Goal: Task Accomplishment & Management: Complete application form

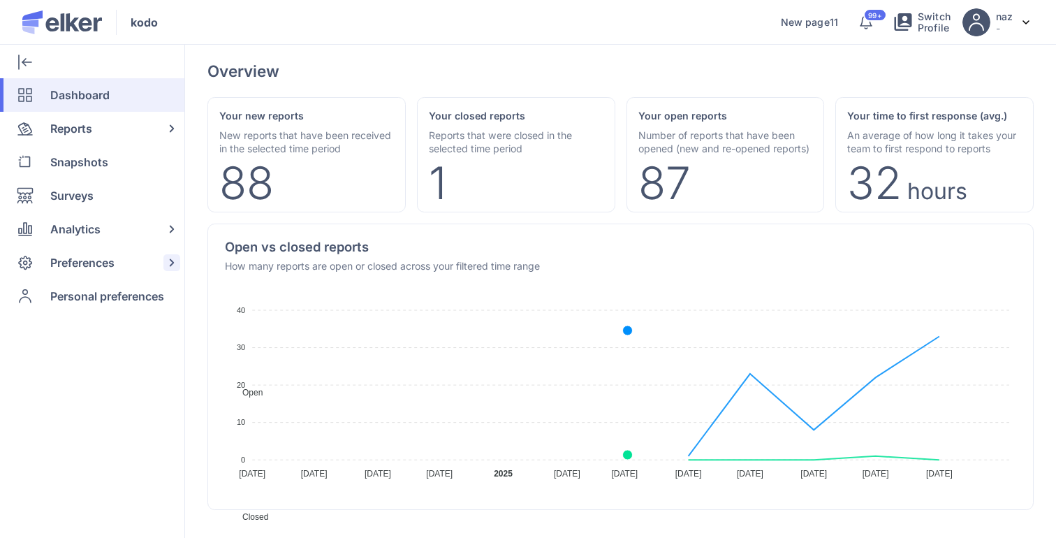
click at [101, 267] on span "Preferences" at bounding box center [82, 263] width 64 height 34
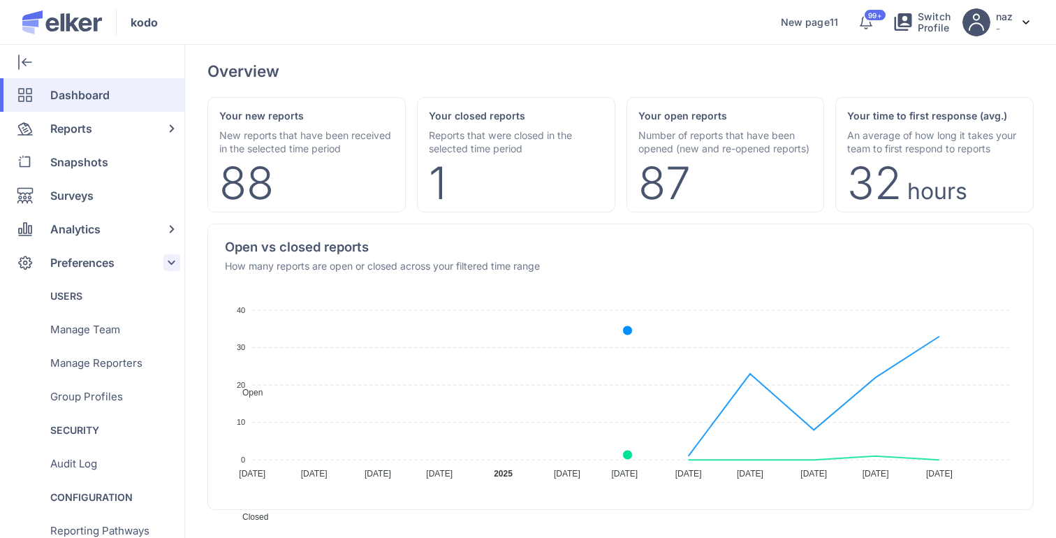
click at [101, 267] on span "Preferences" at bounding box center [82, 263] width 64 height 34
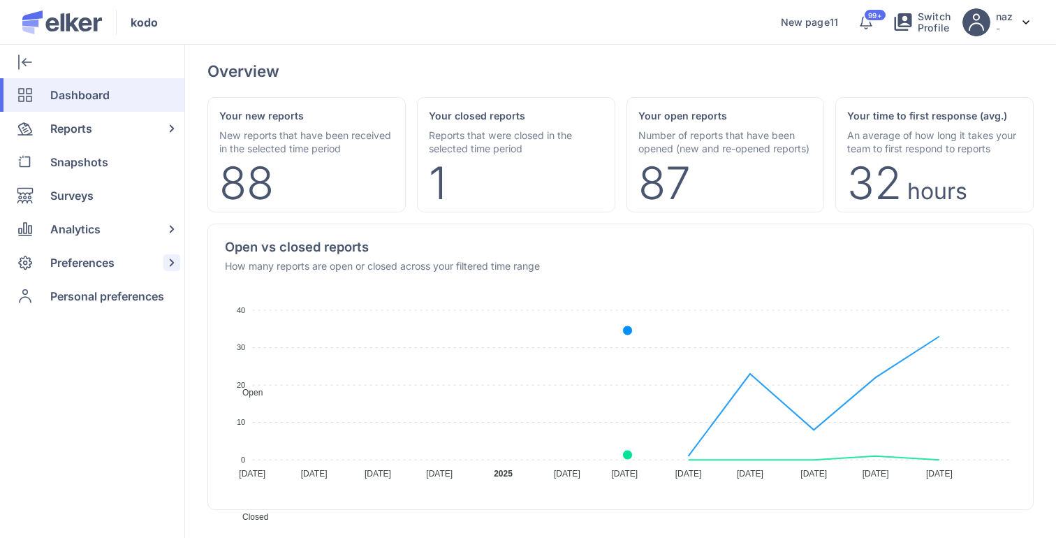
click at [101, 267] on span "Preferences" at bounding box center [82, 263] width 64 height 34
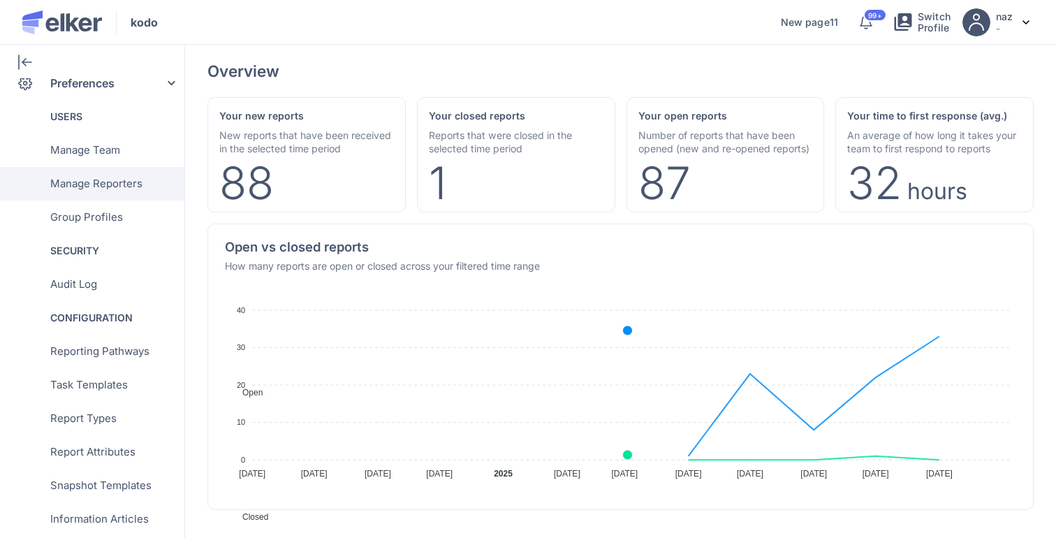
scroll to position [196, 0]
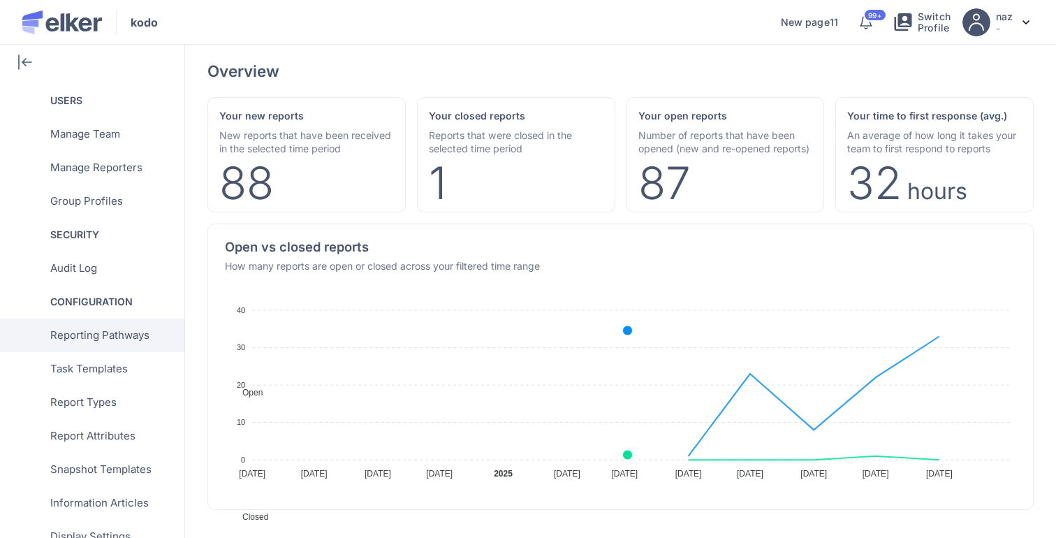
click at [119, 333] on span "Reporting Pathways" at bounding box center [99, 335] width 99 height 34
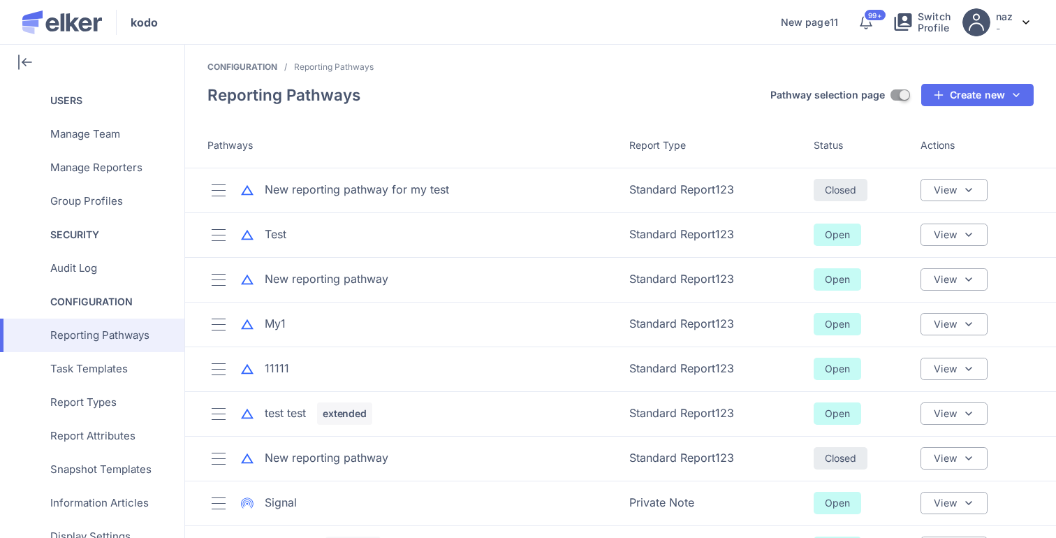
scroll to position [166, 0]
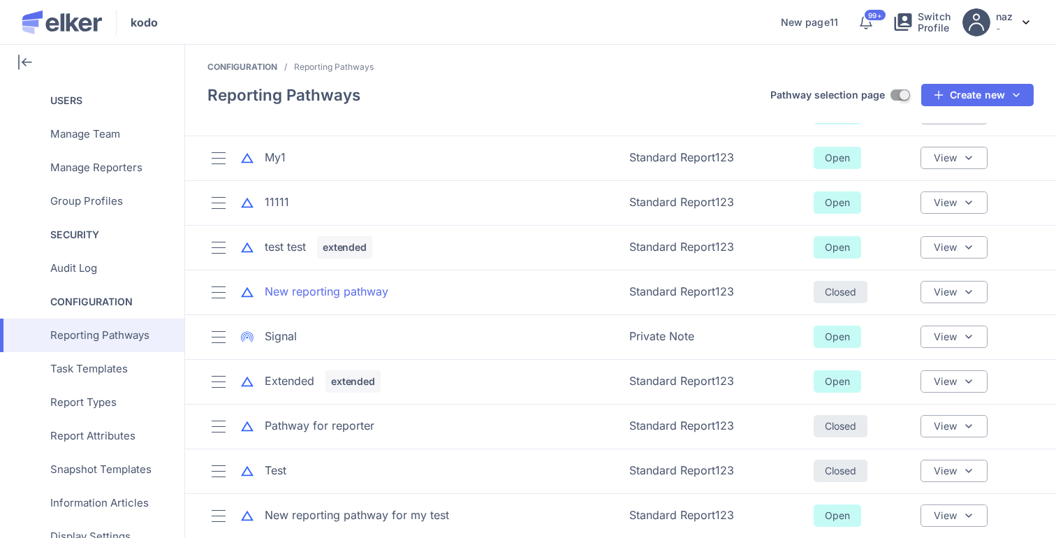
click at [352, 287] on div "New reporting pathway" at bounding box center [327, 292] width 124 height 16
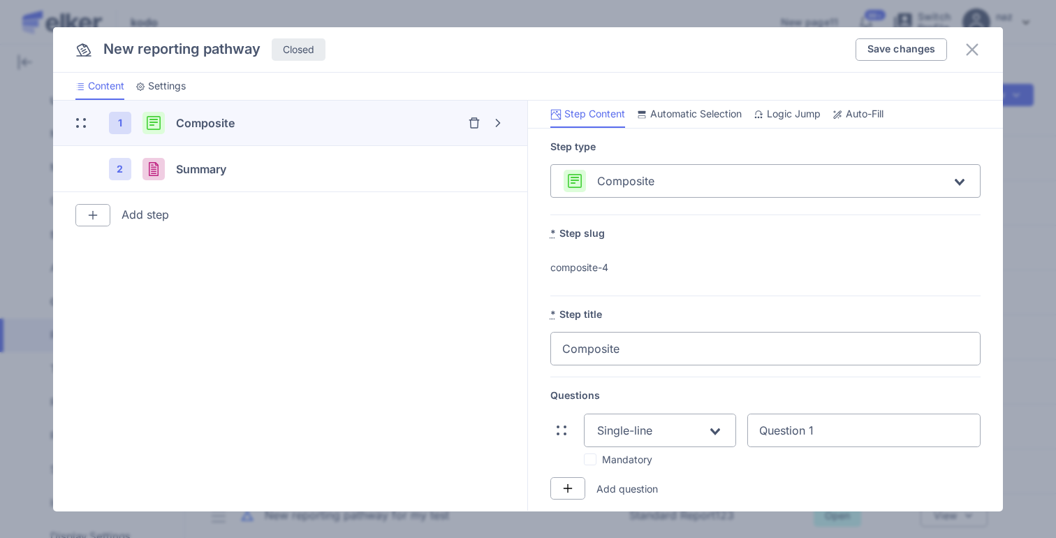
click at [864, 101] on li "Auto-Fill" at bounding box center [858, 114] width 52 height 27
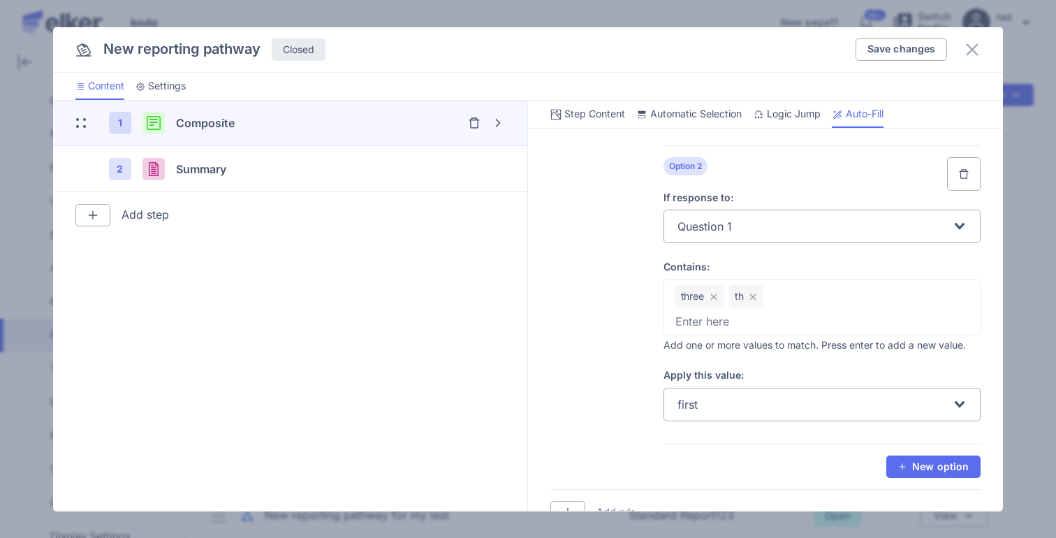
scroll to position [930, 0]
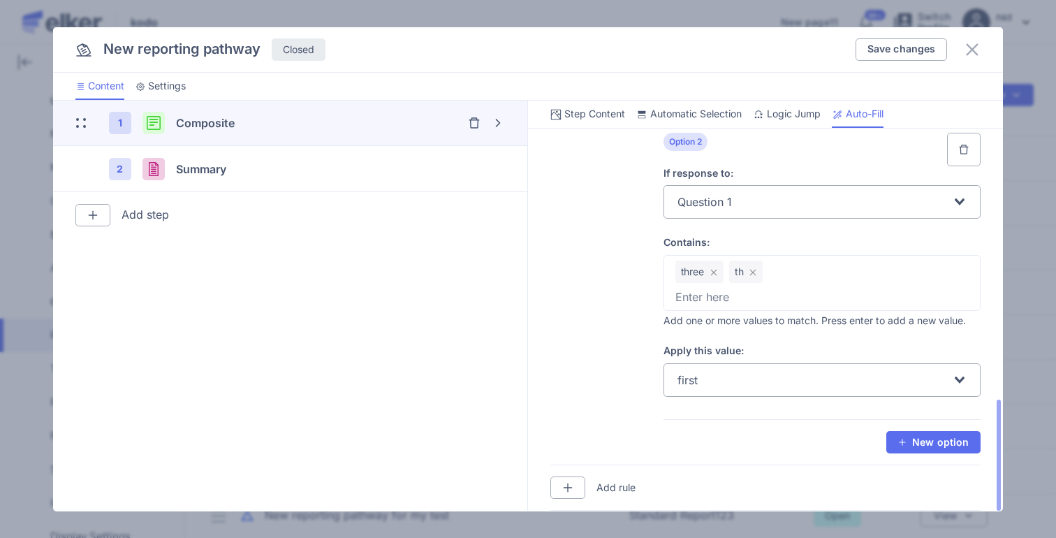
click at [727, 381] on input "Search for option" at bounding box center [826, 380] width 251 height 27
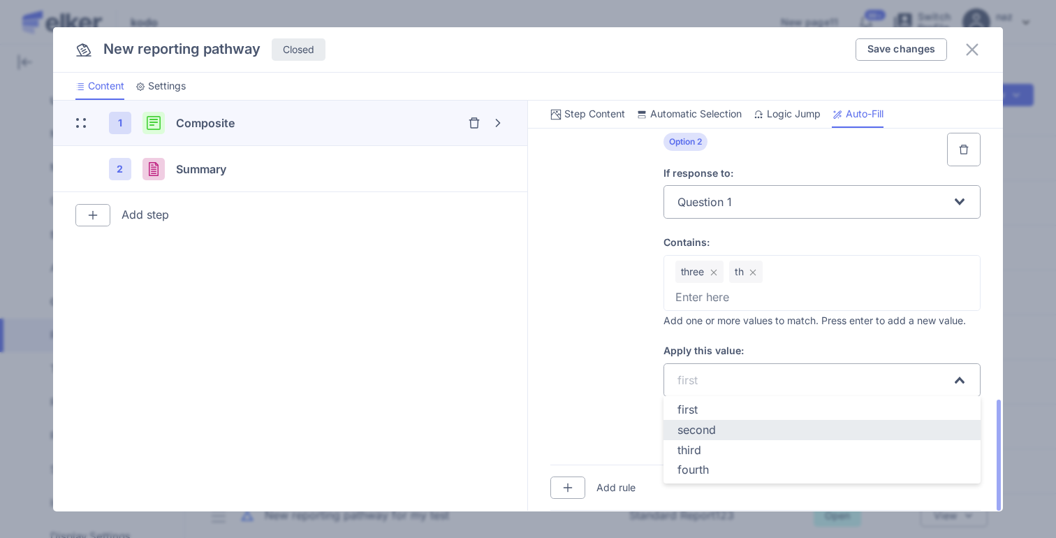
click at [707, 423] on span "second" at bounding box center [696, 430] width 38 height 14
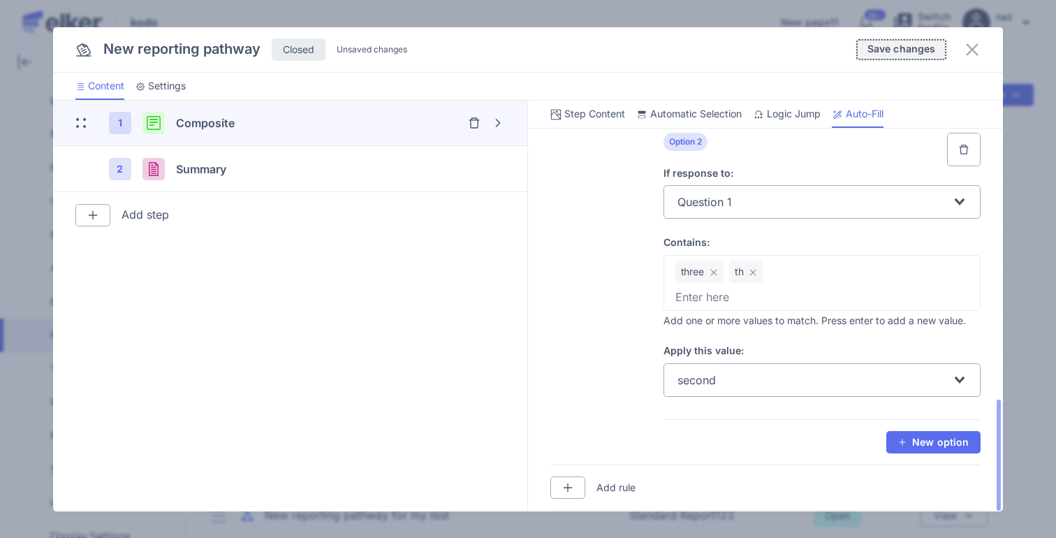
click at [878, 55] on button "Save changes" at bounding box center [901, 49] width 92 height 22
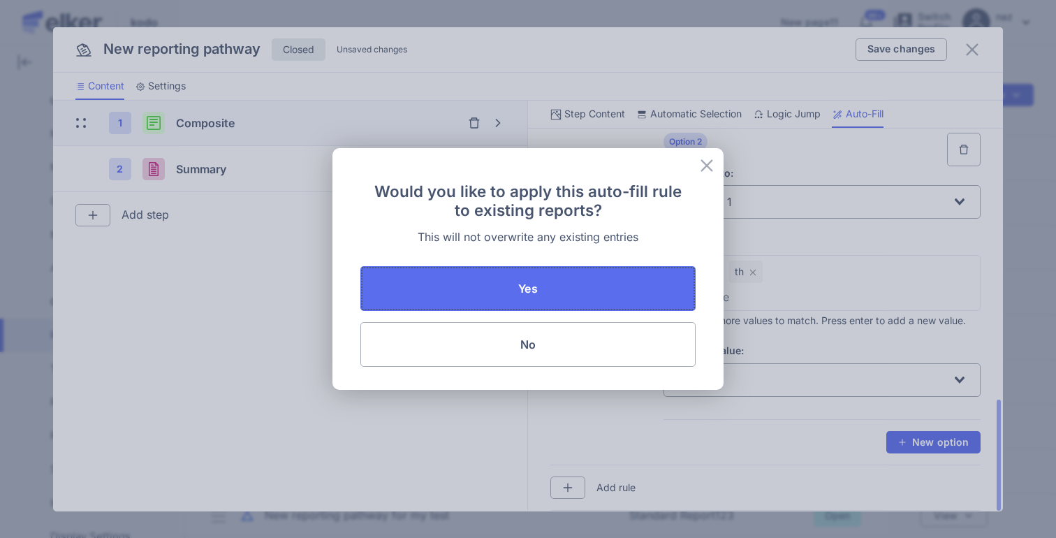
click at [522, 289] on span "Yes" at bounding box center [527, 288] width 19 height 11
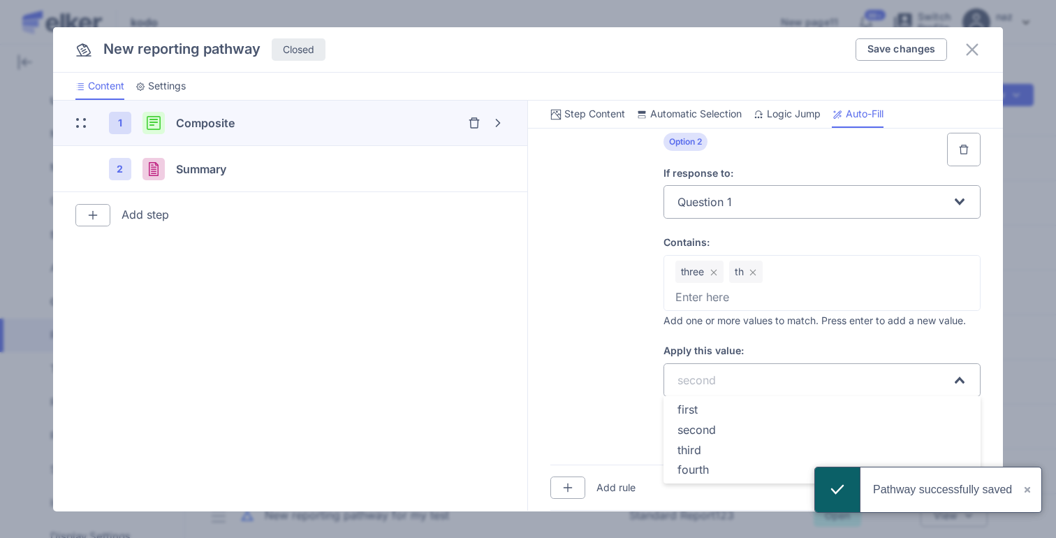
click at [703, 395] on div "second Loading..." at bounding box center [822, 380] width 318 height 34
click at [698, 409] on div "first" at bounding box center [822, 410] width 290 height 16
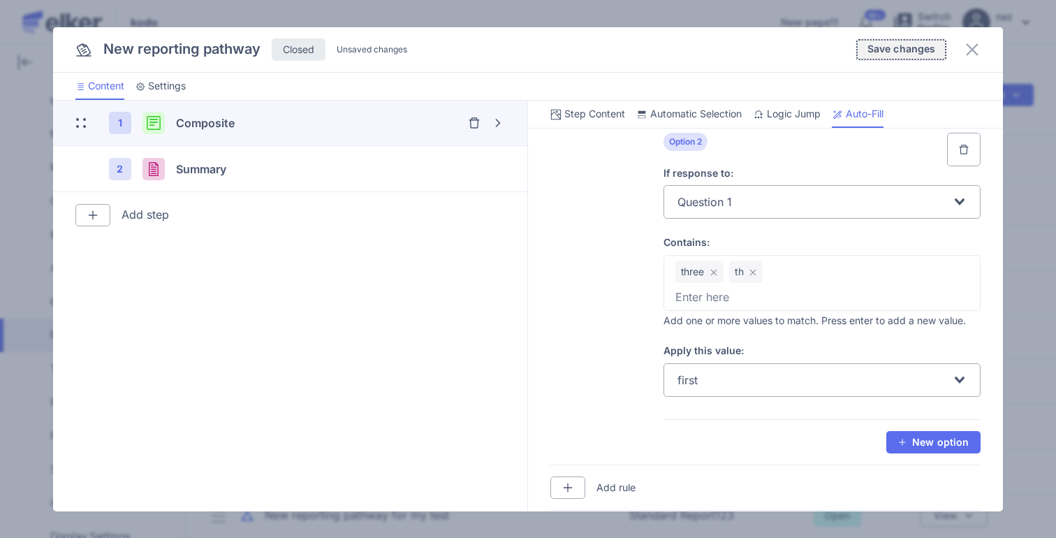
click at [888, 46] on span "Save changes" at bounding box center [901, 49] width 68 height 10
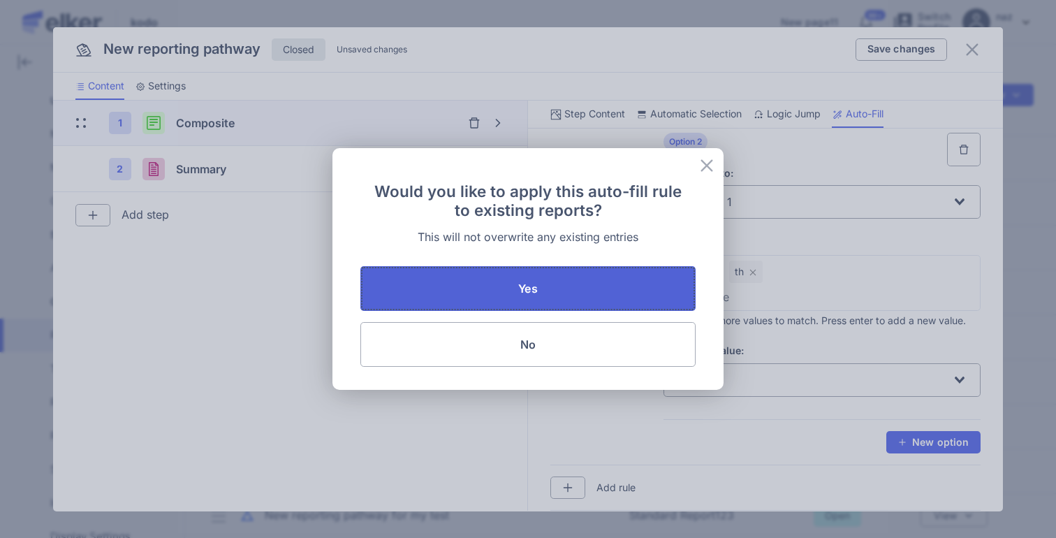
click at [577, 295] on button "Yes" at bounding box center [527, 288] width 335 height 45
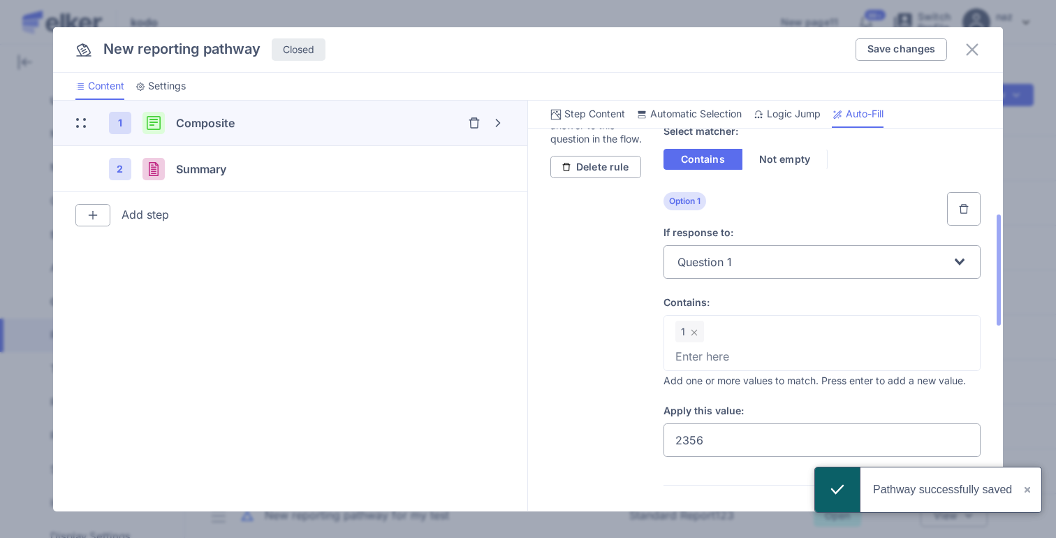
scroll to position [83, 0]
click at [735, 448] on input "2356" at bounding box center [822, 442] width 318 height 34
click at [905, 60] on button "Save changes" at bounding box center [901, 49] width 92 height 22
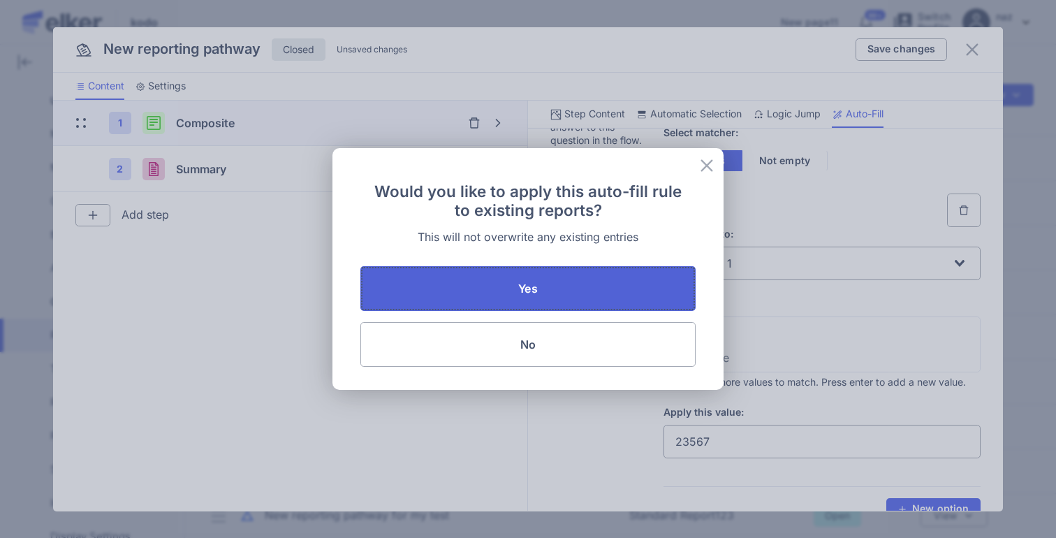
click at [517, 299] on button "Yes" at bounding box center [527, 288] width 335 height 45
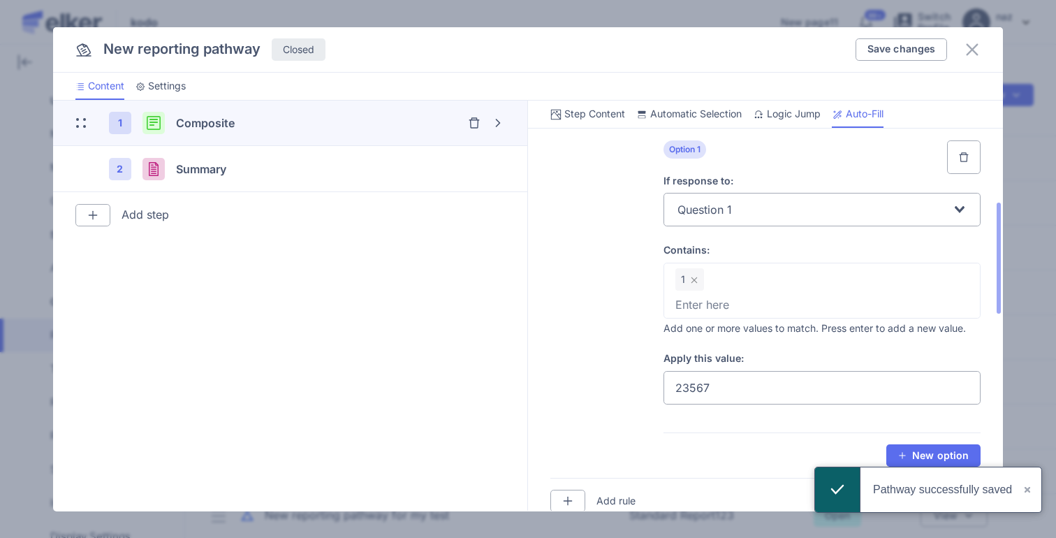
scroll to position [930, 0]
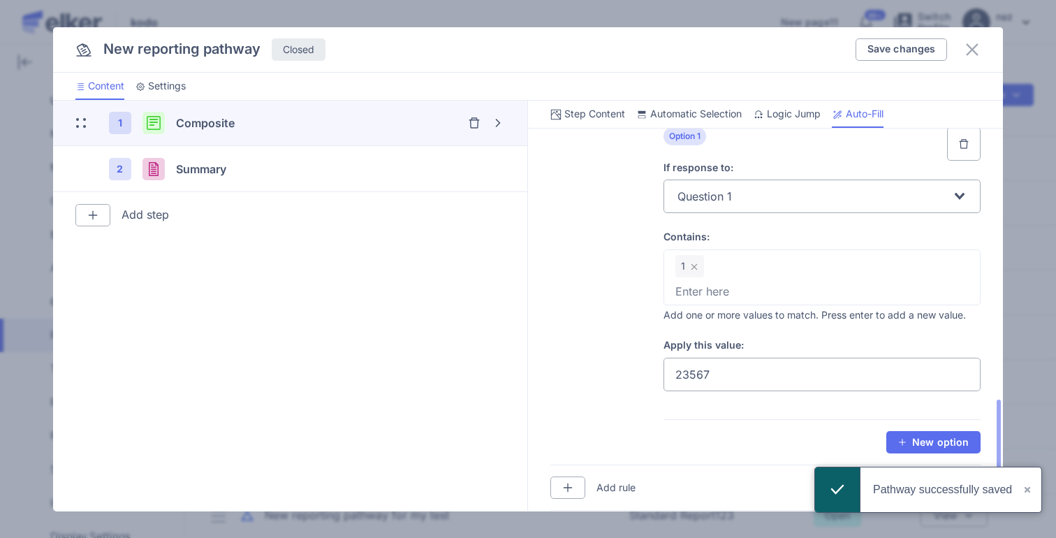
click at [721, 367] on input "23567" at bounding box center [822, 375] width 318 height 34
type input "235678"
click at [915, 50] on span "Save changes" at bounding box center [901, 49] width 68 height 10
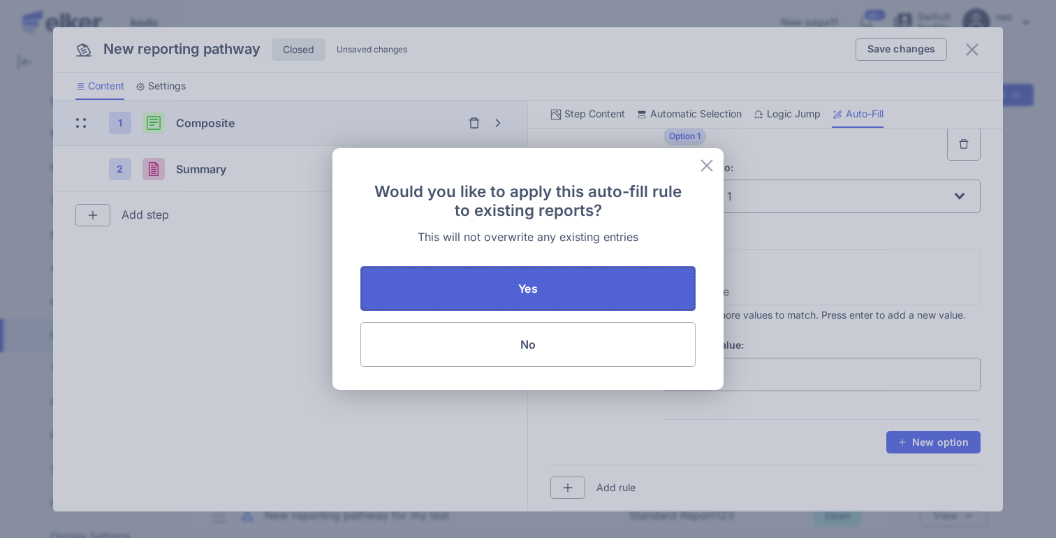
click at [525, 300] on button "Yes" at bounding box center [527, 288] width 335 height 45
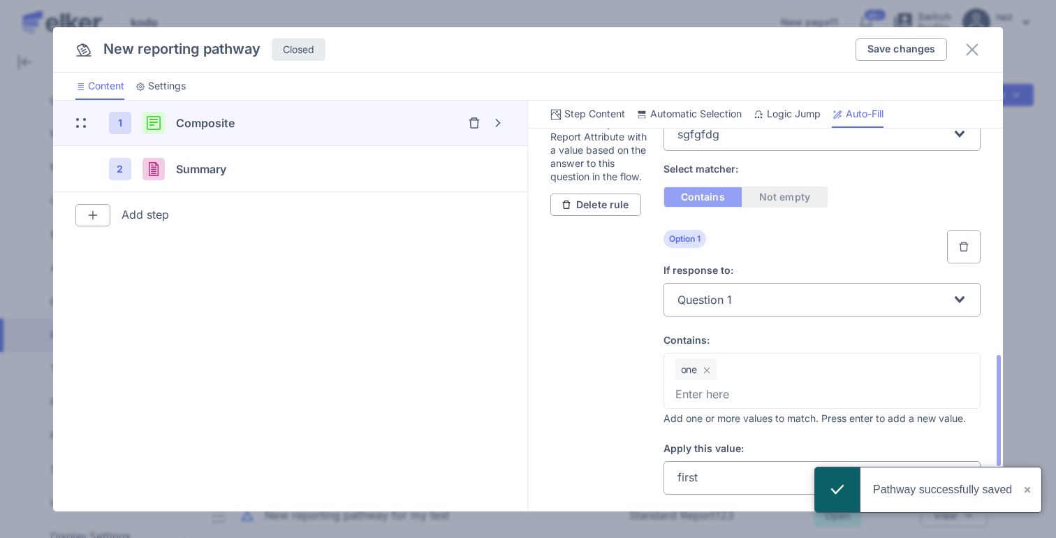
scroll to position [0, 0]
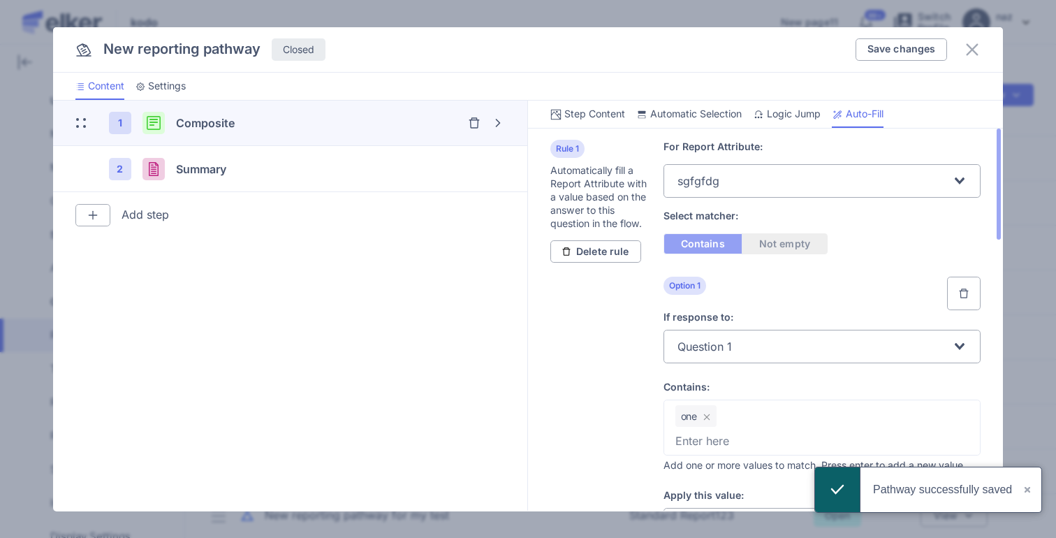
click at [723, 337] on span "Question 1" at bounding box center [706, 346] width 59 height 27
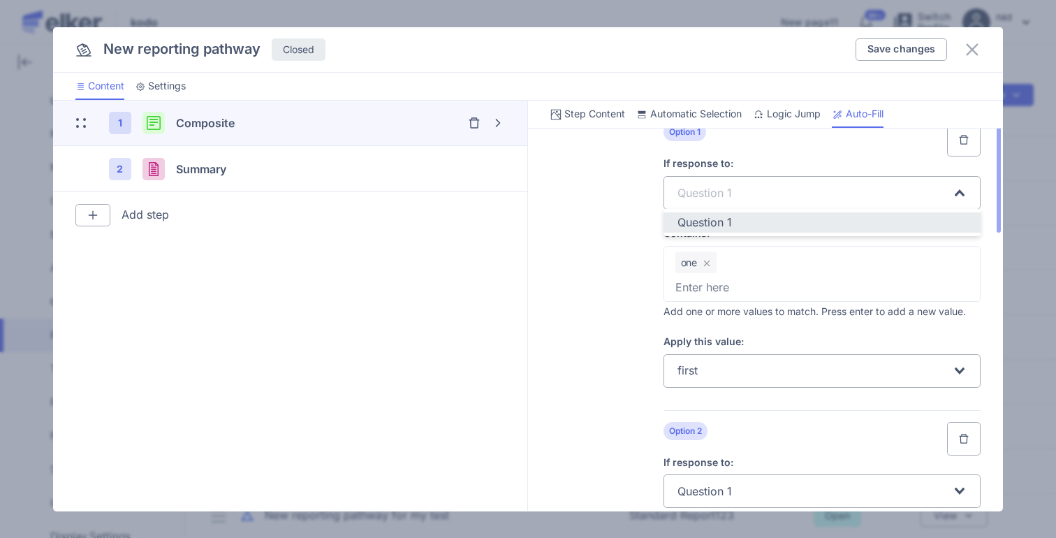
scroll to position [156, 0]
click at [717, 360] on input "Search for option" at bounding box center [826, 368] width 251 height 27
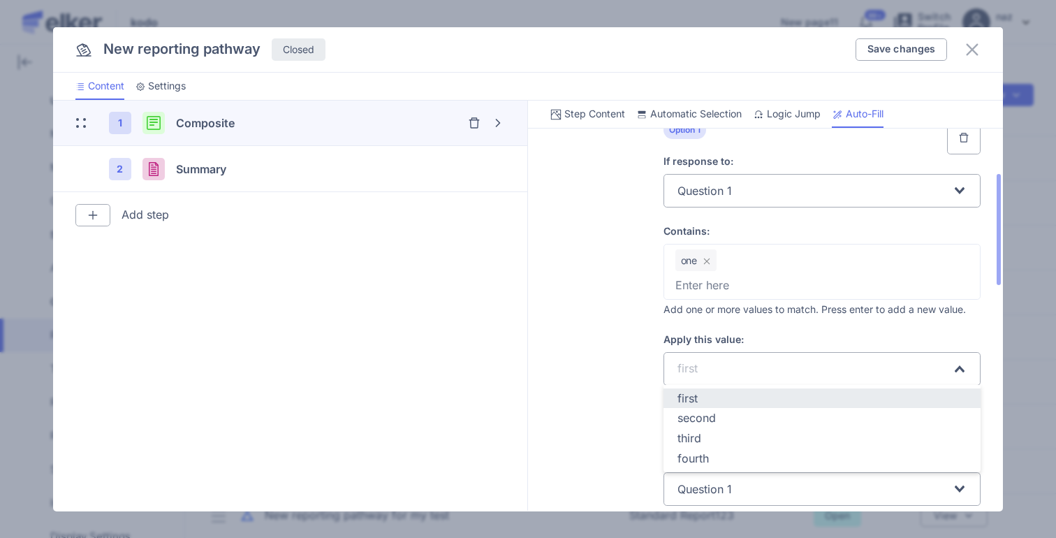
click at [700, 416] on span "second" at bounding box center [696, 418] width 38 height 14
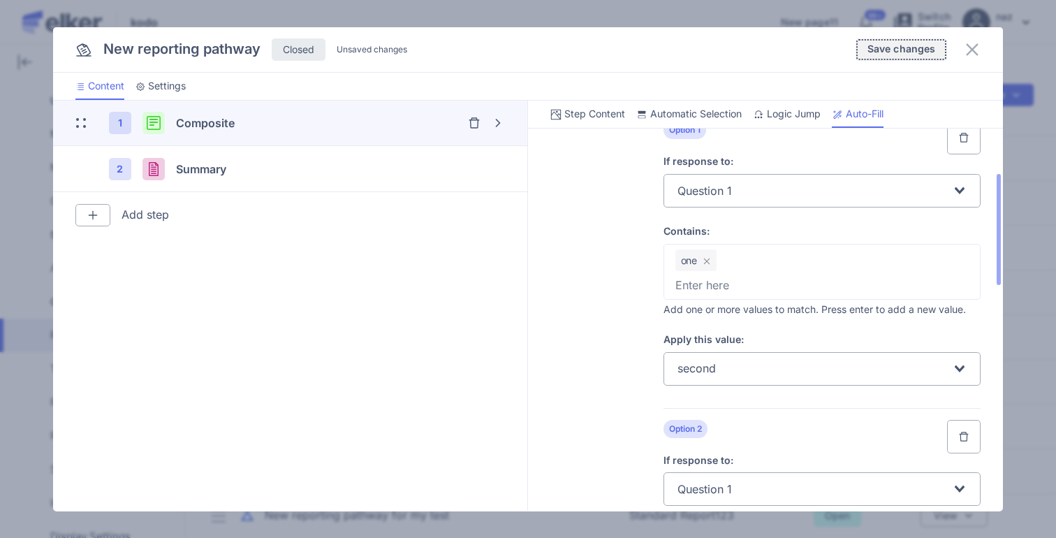
click at [887, 48] on span "Save changes" at bounding box center [901, 49] width 68 height 10
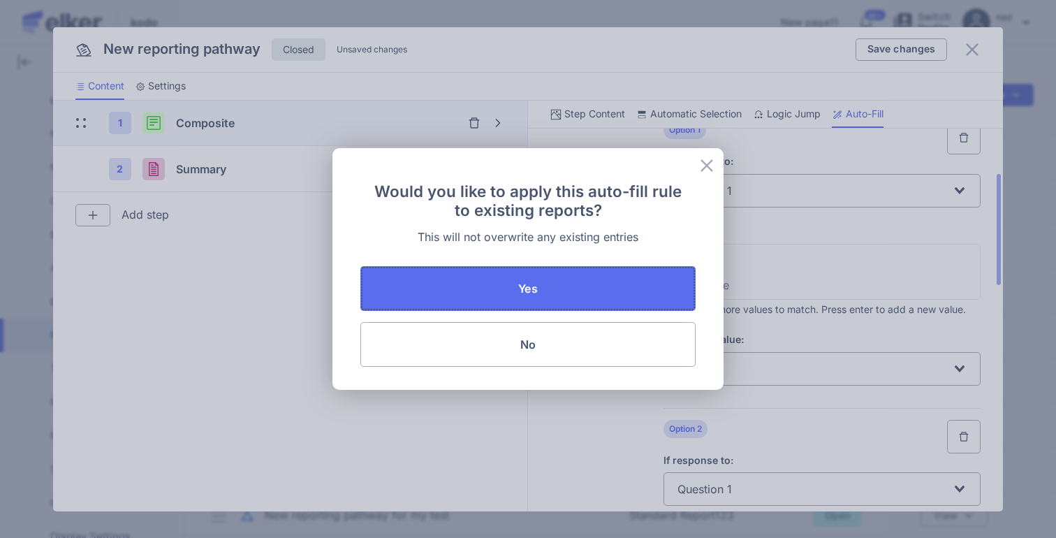
click at [528, 289] on span "Yes" at bounding box center [527, 288] width 19 height 11
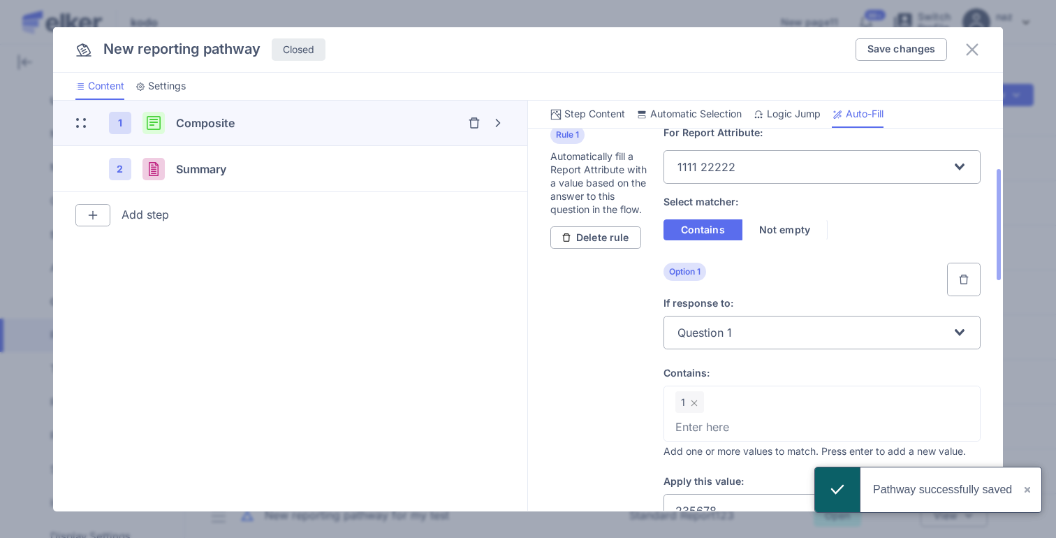
scroll to position [0, 0]
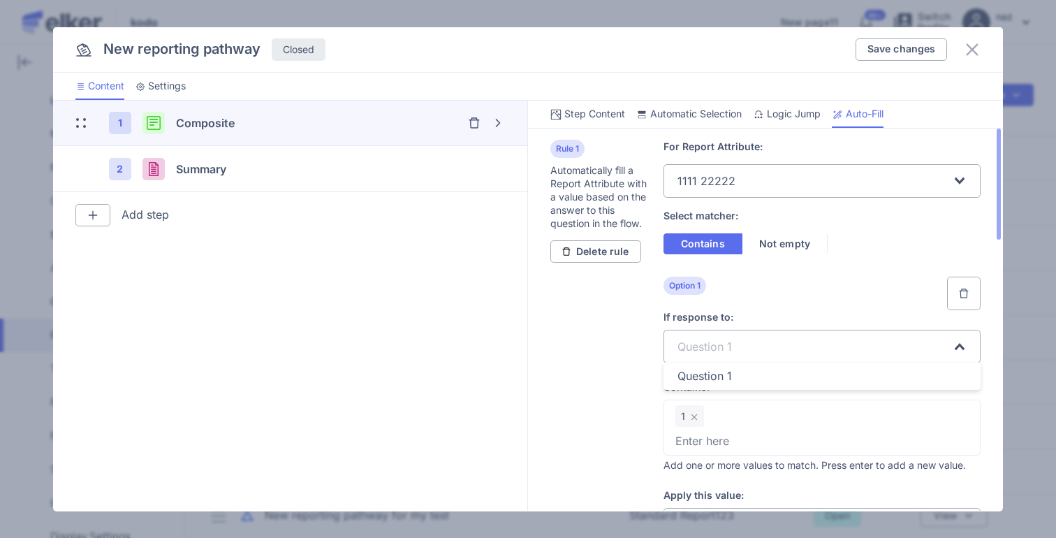
click at [749, 351] on input "Search for option" at bounding box center [843, 346] width 216 height 27
click at [608, 426] on div "Rule 1 Automatically fill a Report Attribute with a value based on the answer t…" at bounding box center [765, 371] width 430 height 487
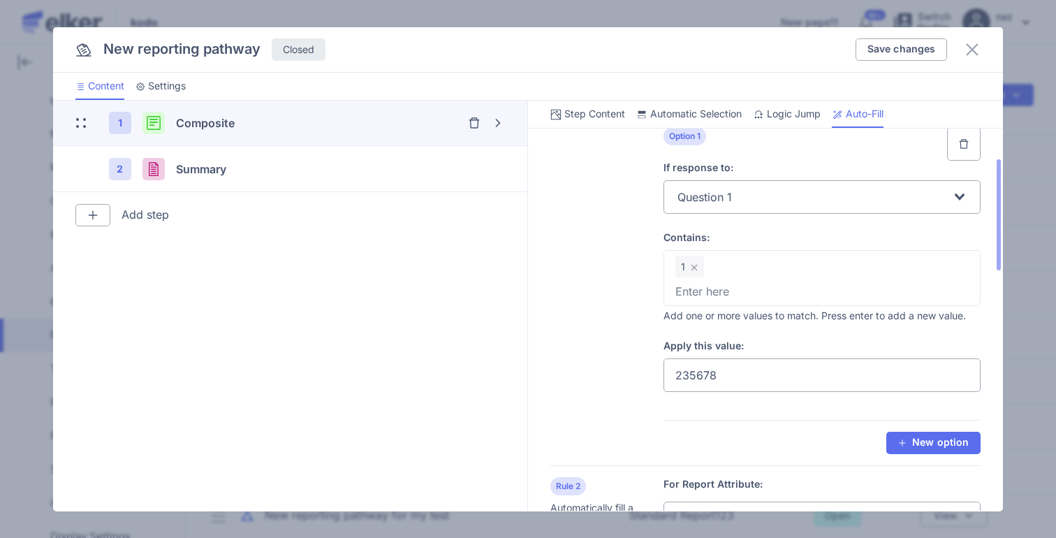
scroll to position [152, 0]
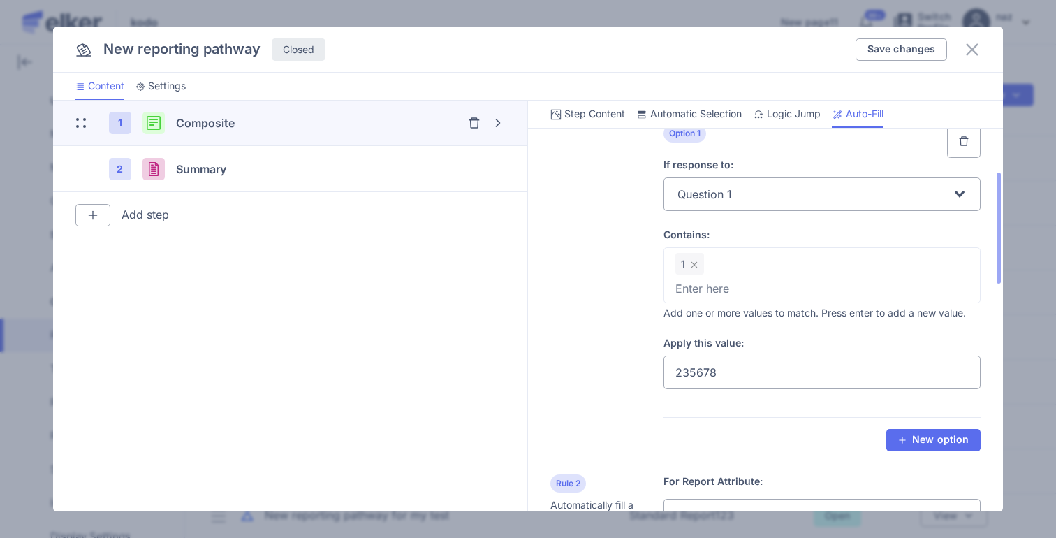
click at [757, 375] on input "235678" at bounding box center [822, 372] width 318 height 34
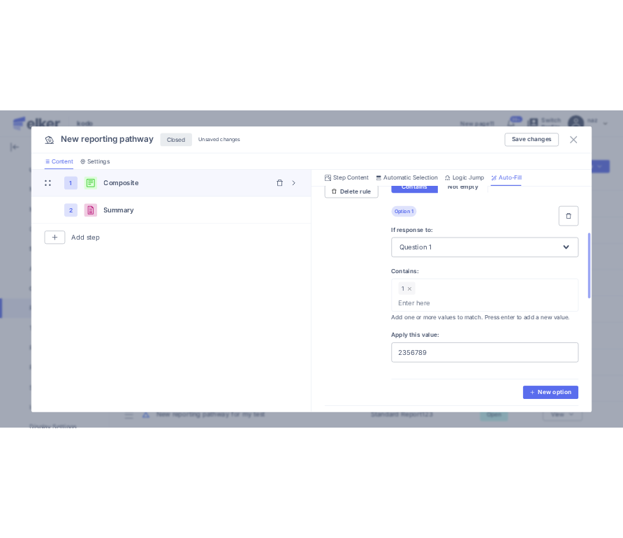
scroll to position [102, 0]
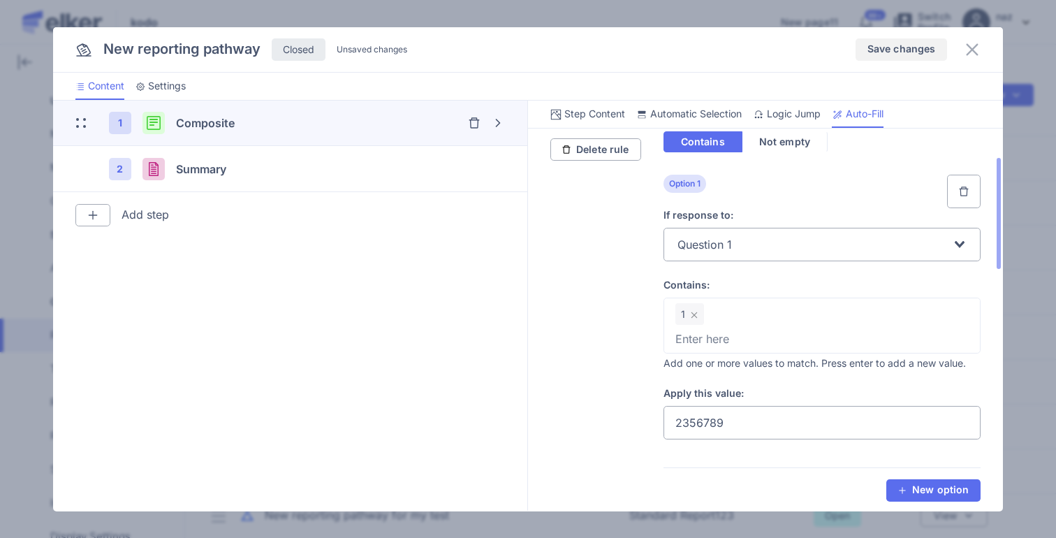
type input "2356789"
click at [889, 41] on button "Save changes" at bounding box center [901, 49] width 92 height 22
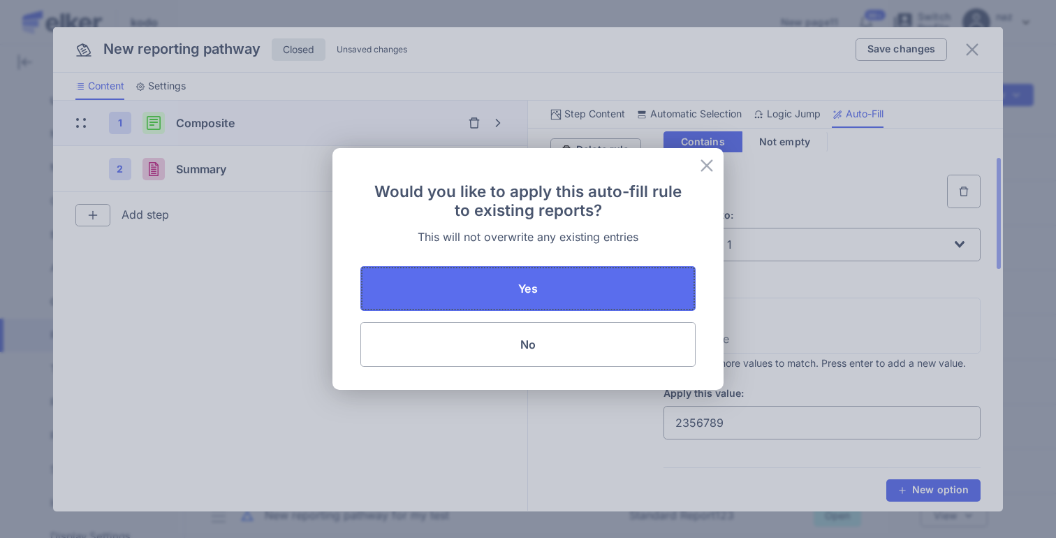
click at [539, 281] on button "Yes" at bounding box center [527, 288] width 335 height 45
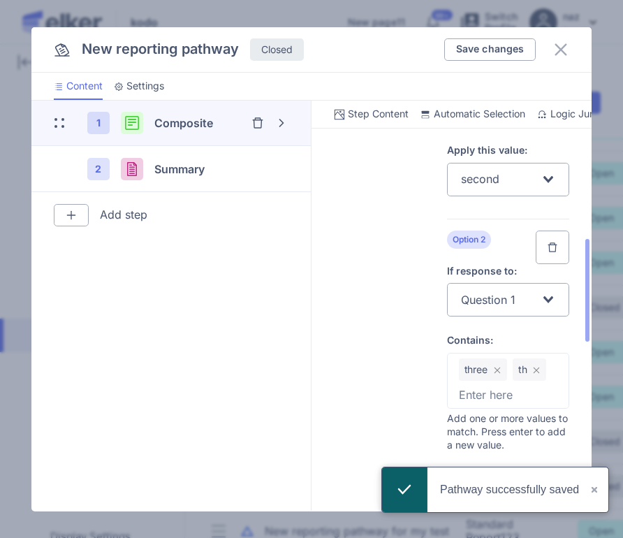
scroll to position [391, 0]
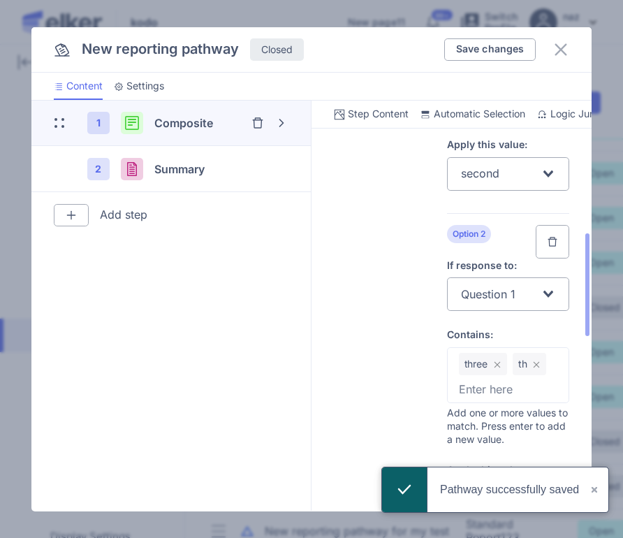
click at [596, 489] on button "×" at bounding box center [595, 489] width 27 height 45
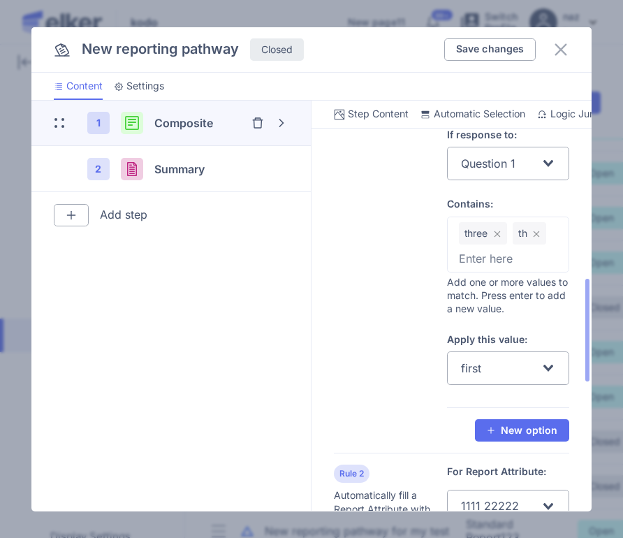
scroll to position [534, 0]
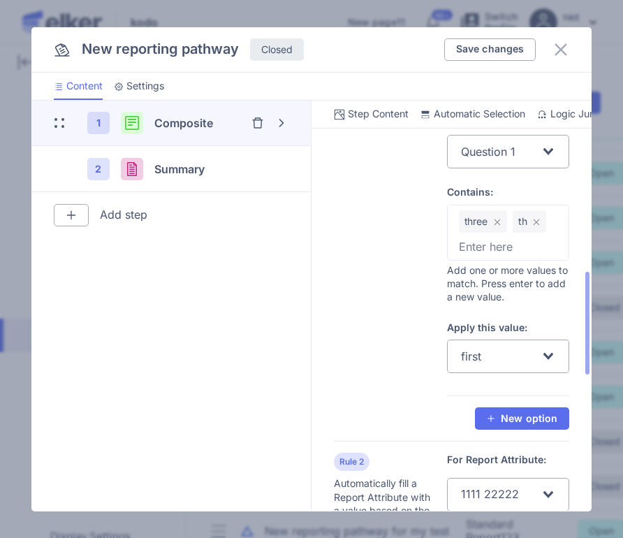
click at [495, 369] on div "first Loading..." at bounding box center [508, 356] width 123 height 34
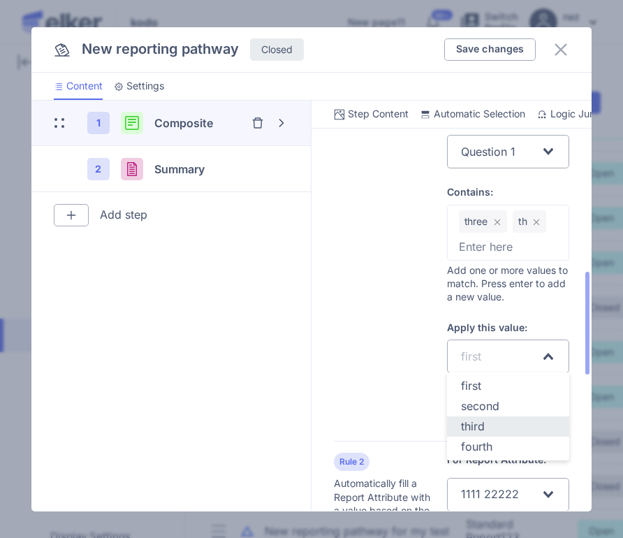
click at [484, 431] on span "third" at bounding box center [473, 426] width 24 height 14
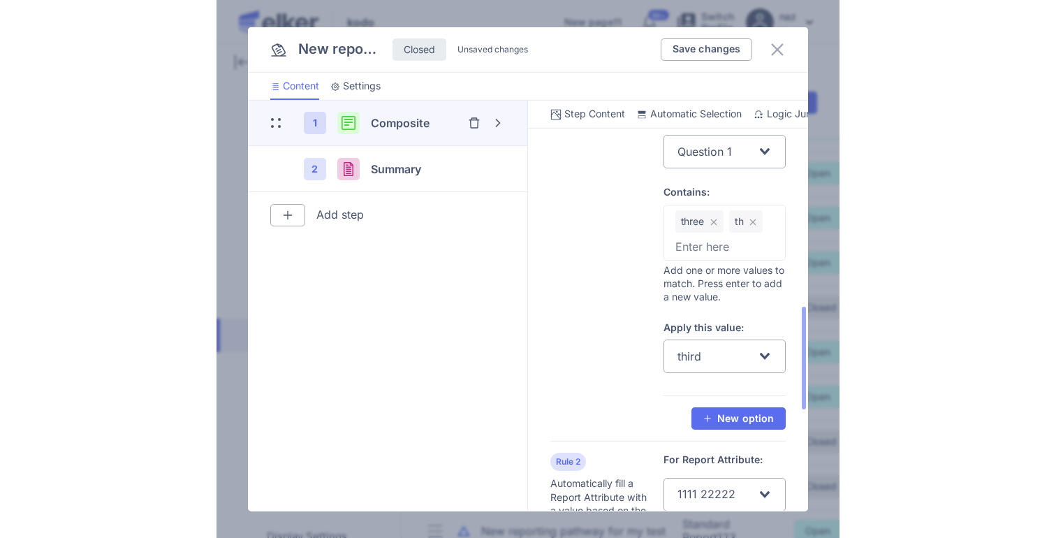
scroll to position [1037, 0]
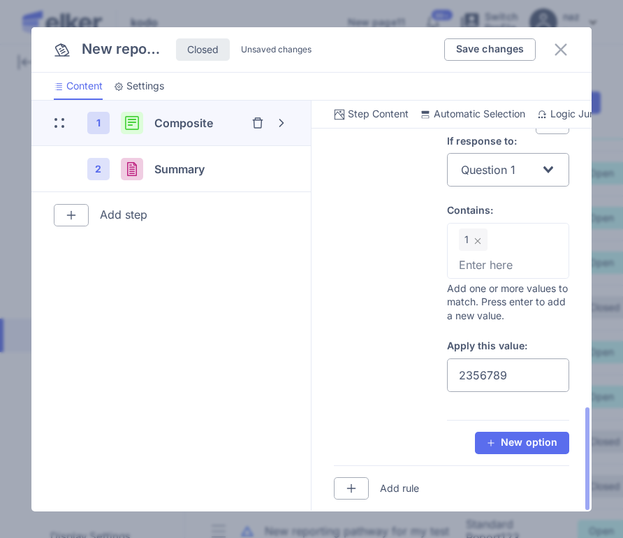
click at [487, 61] on div "New reporting pathway Closed Unsaved changes Save changes" at bounding box center [311, 49] width 561 height 45
click at [487, 59] on button "Save changes" at bounding box center [490, 49] width 92 height 22
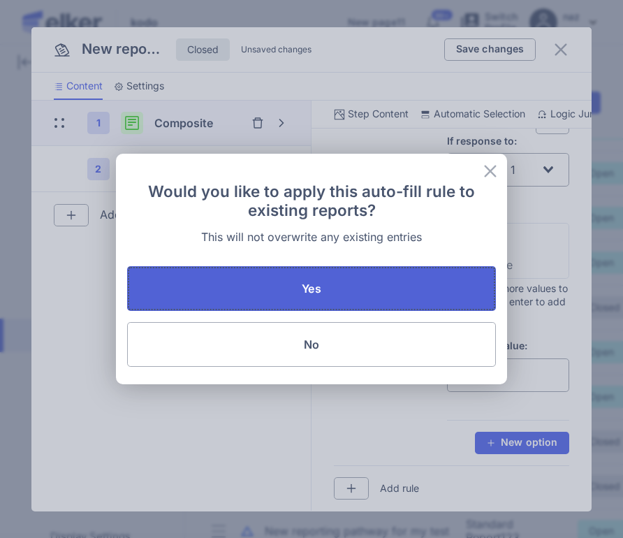
click at [279, 274] on button "Yes" at bounding box center [311, 288] width 369 height 45
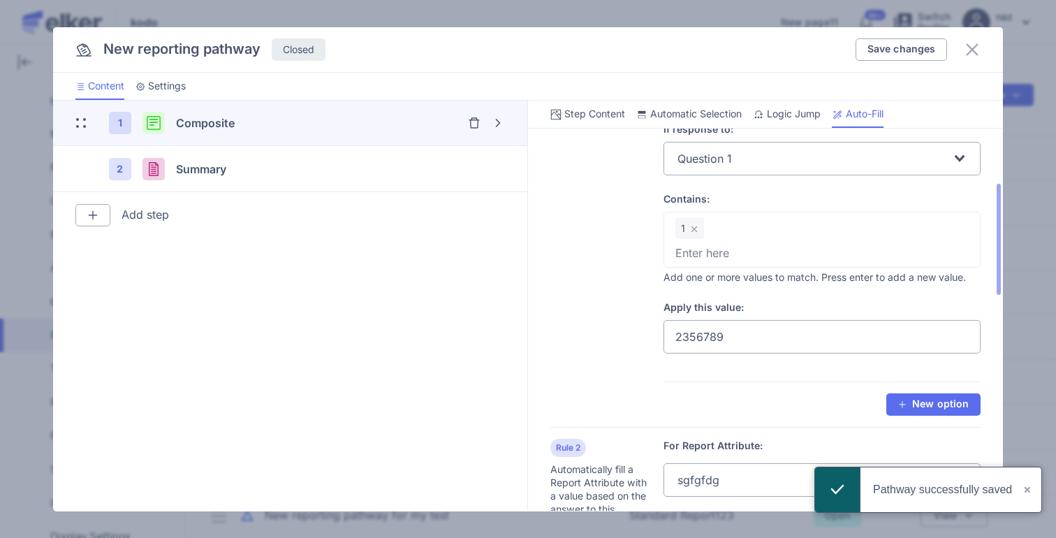
scroll to position [193, 0]
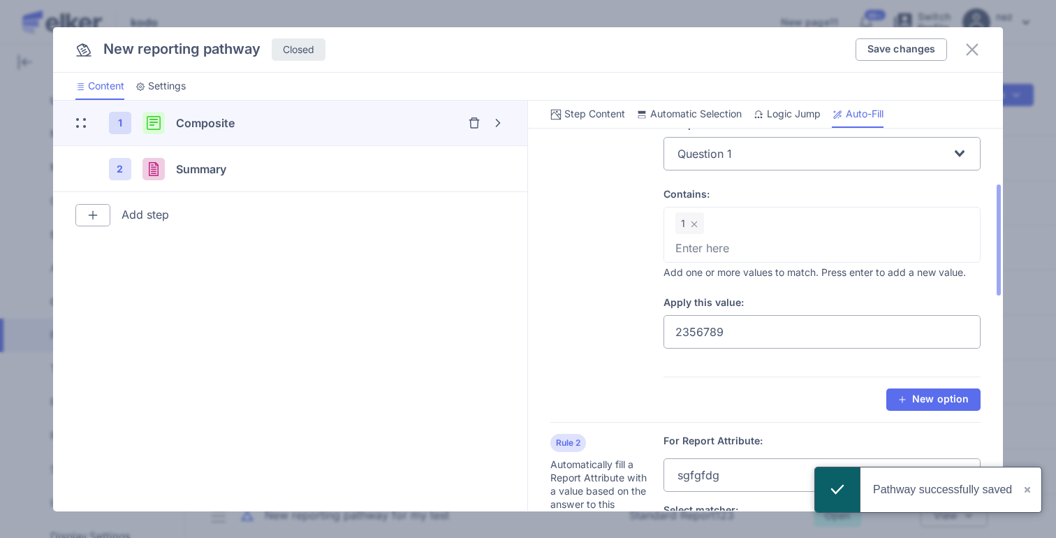
click at [735, 319] on input "2356789" at bounding box center [822, 332] width 318 height 34
click at [734, 328] on input "2356789" at bounding box center [822, 332] width 318 height 34
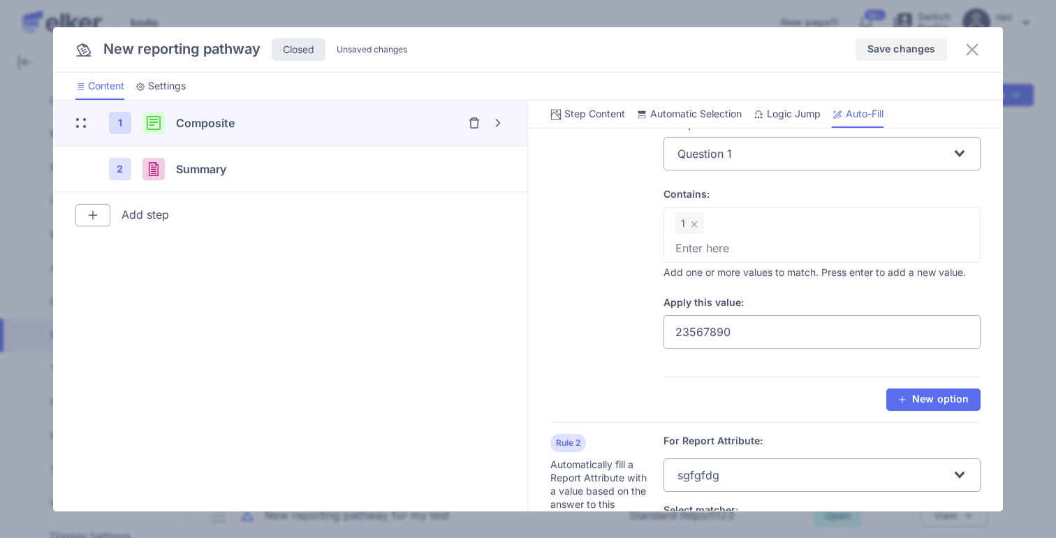
type input "23567890"
click at [914, 47] on span "Save changes" at bounding box center [901, 49] width 68 height 10
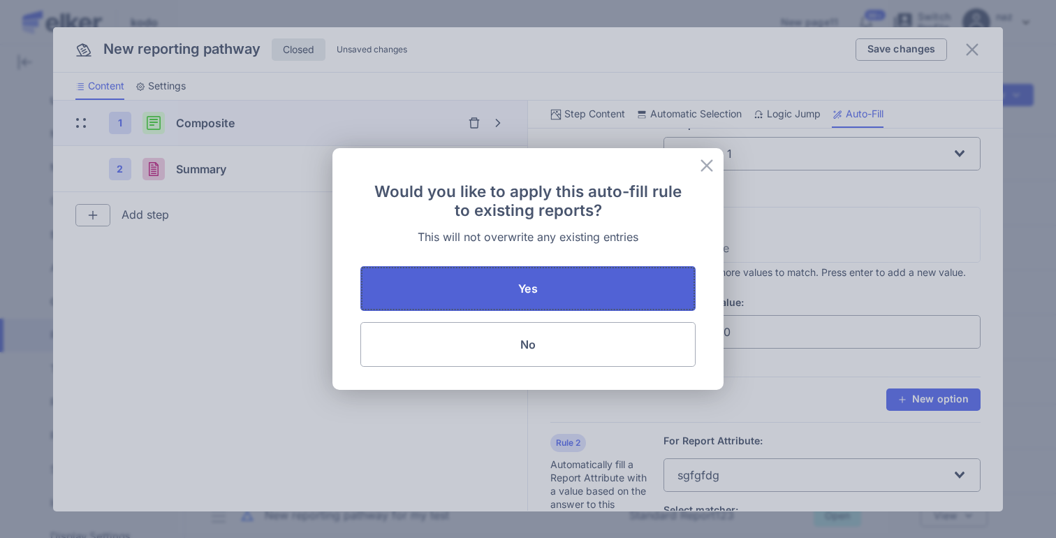
click at [517, 286] on button "Yes" at bounding box center [527, 288] width 335 height 45
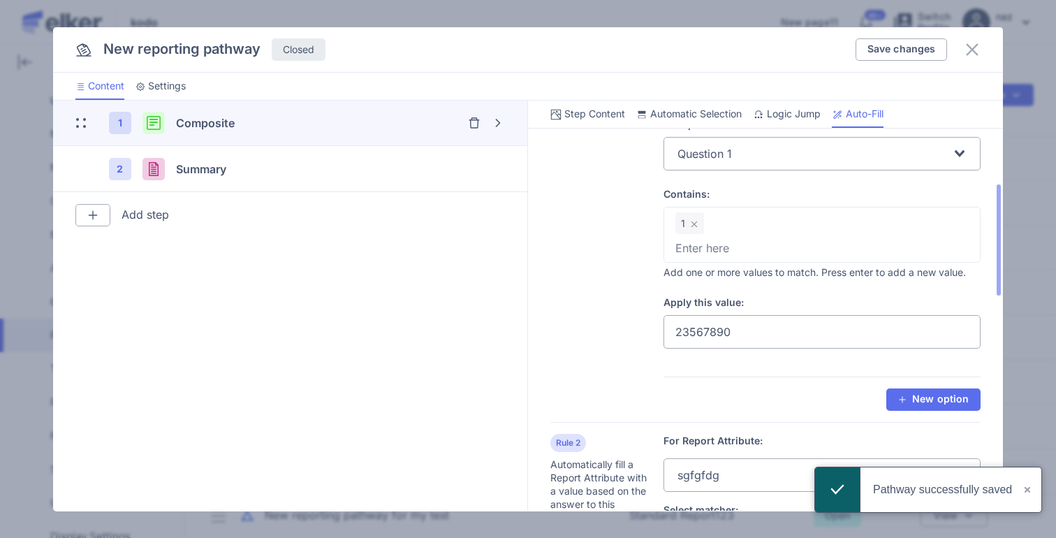
scroll to position [0, 0]
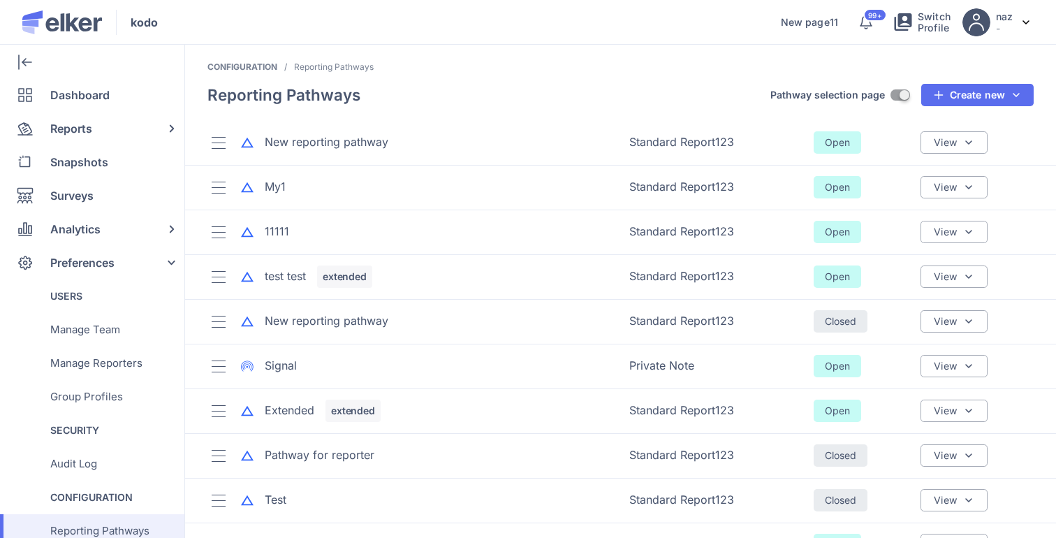
scroll to position [166, 0]
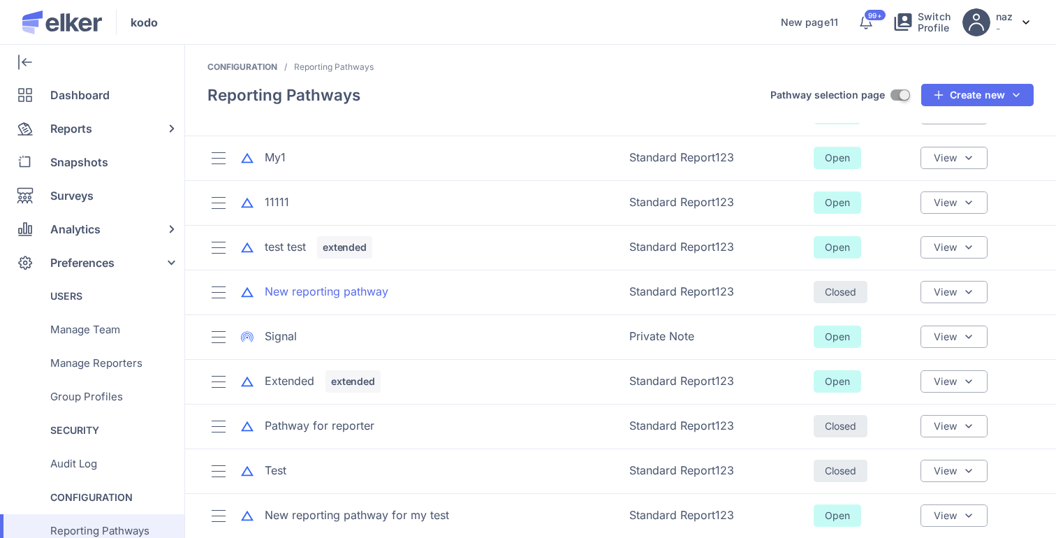
click at [339, 286] on div "New reporting pathway" at bounding box center [327, 292] width 124 height 16
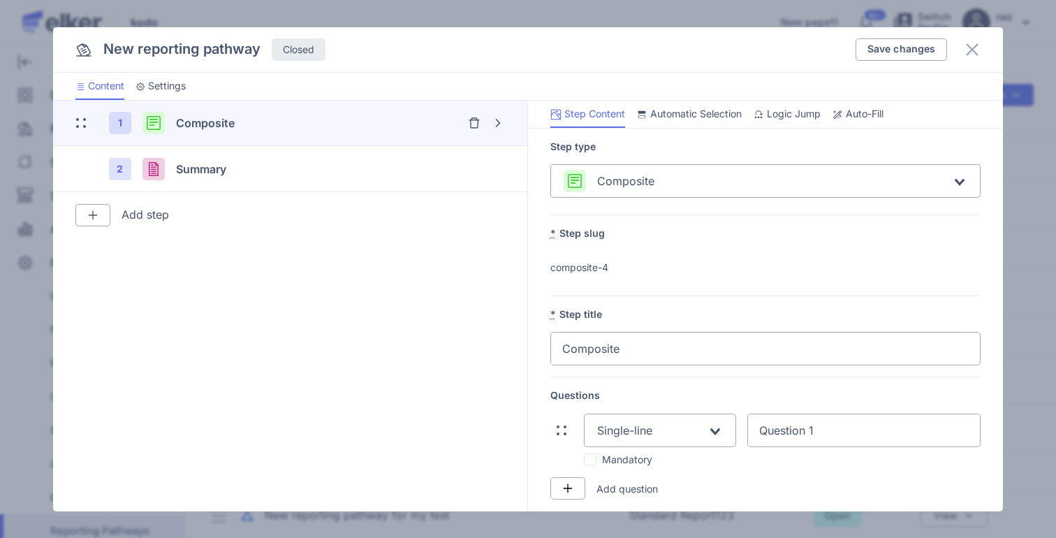
click at [861, 110] on span "Auto-Fill" at bounding box center [865, 114] width 38 height 14
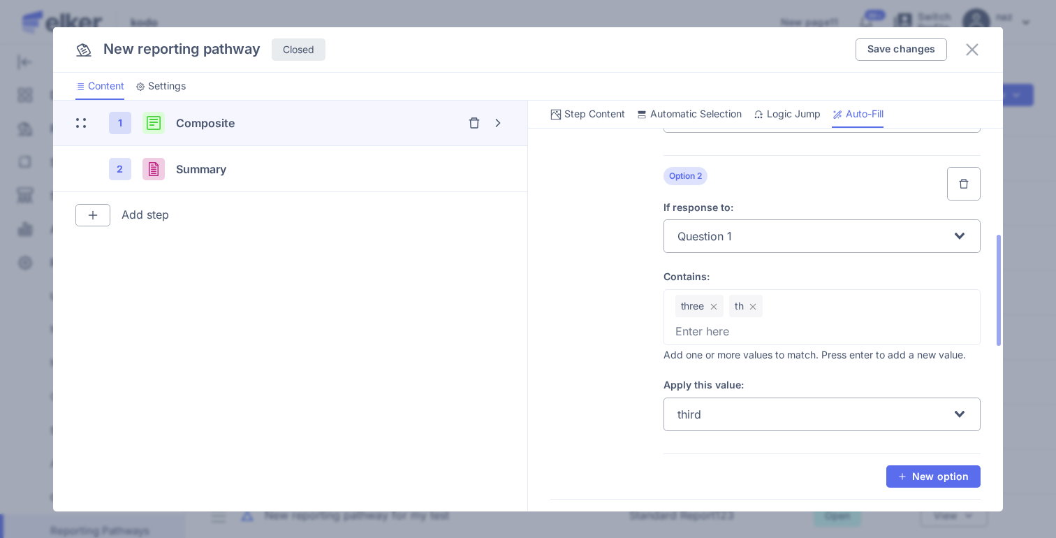
scroll to position [423, 0]
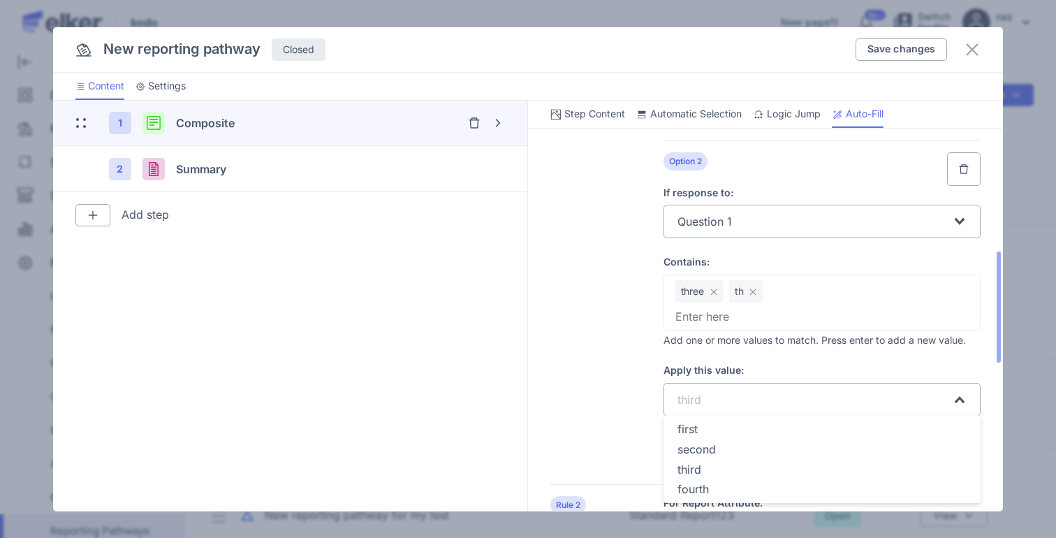
click at [705, 397] on input "Search for option" at bounding box center [828, 399] width 247 height 27
click at [699, 424] on div "first" at bounding box center [822, 429] width 290 height 16
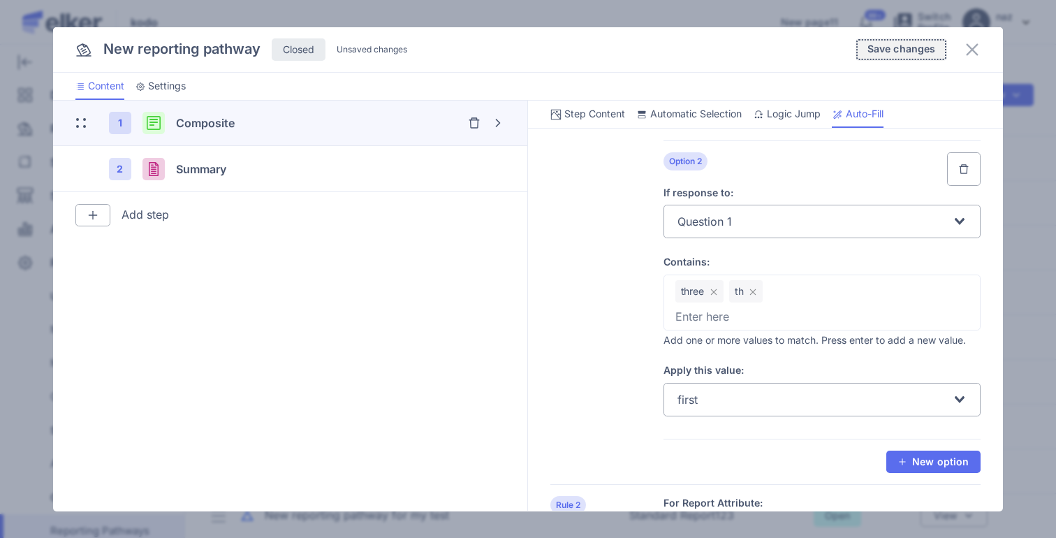
click at [907, 41] on button "Save changes" at bounding box center [901, 49] width 92 height 22
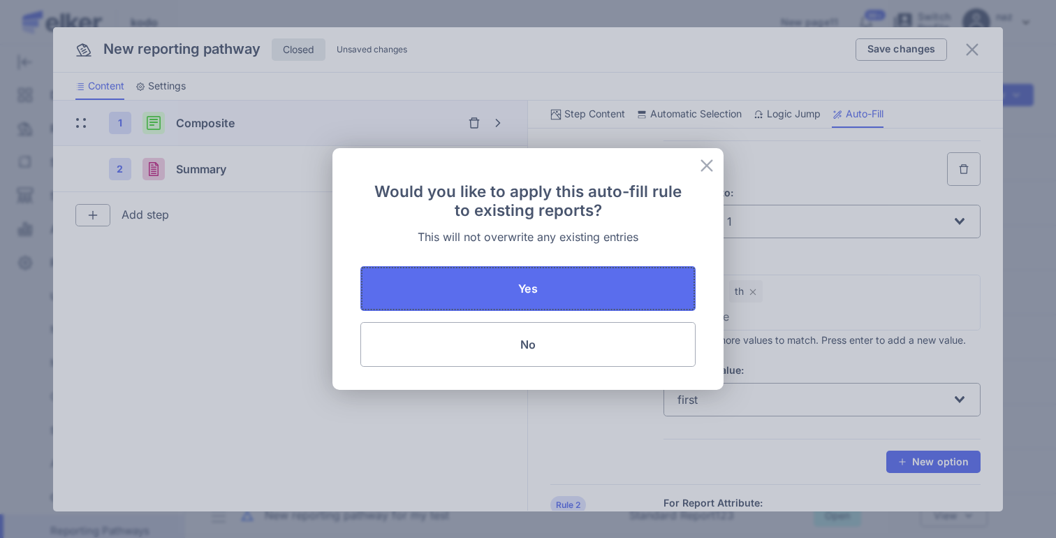
click at [507, 278] on button "Yes" at bounding box center [527, 288] width 335 height 45
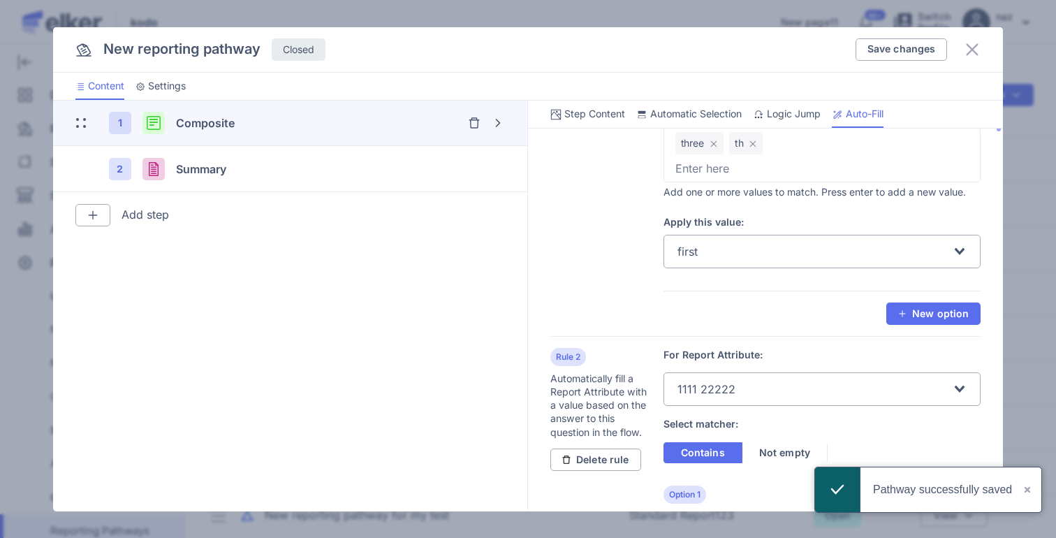
scroll to position [0, 0]
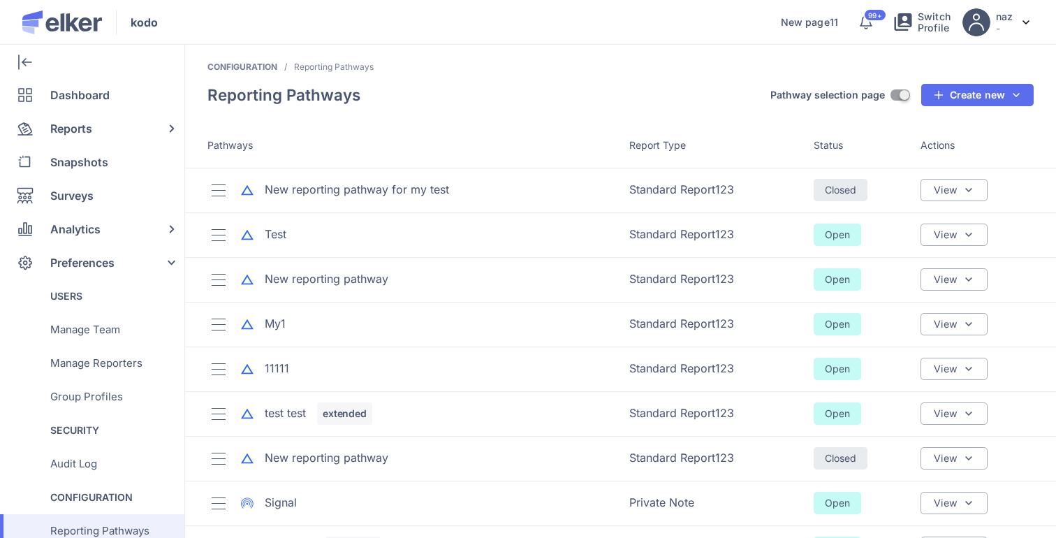
scroll to position [166, 0]
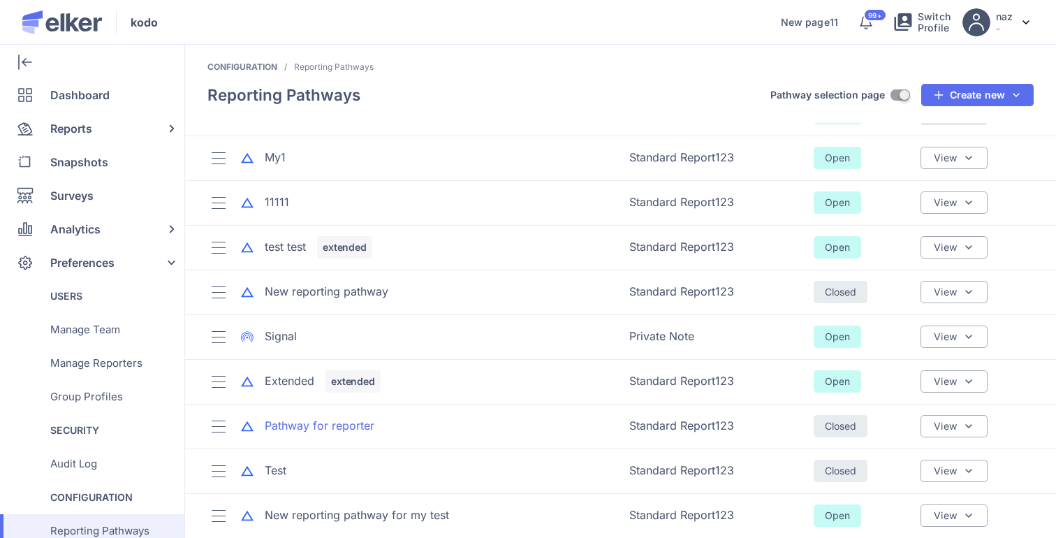
click at [302, 427] on div "Pathway for reporter" at bounding box center [320, 426] width 110 height 16
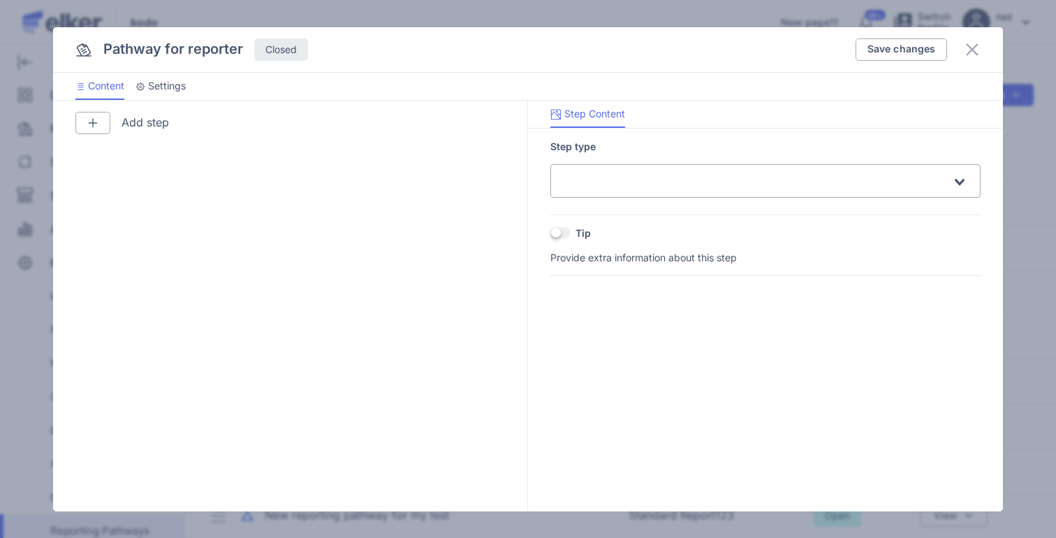
click at [962, 60] on div "Pathway for reporter Closed Save changes" at bounding box center [528, 49] width 950 height 45
click at [969, 52] on icon at bounding box center [973, 50] width 12 height 12
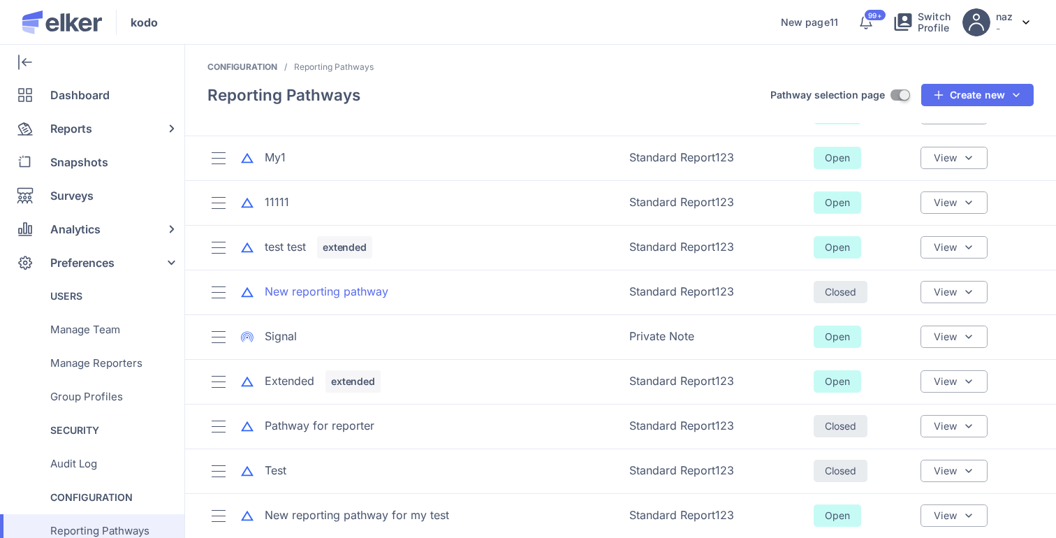
click at [325, 295] on div "New reporting pathway" at bounding box center [327, 292] width 124 height 16
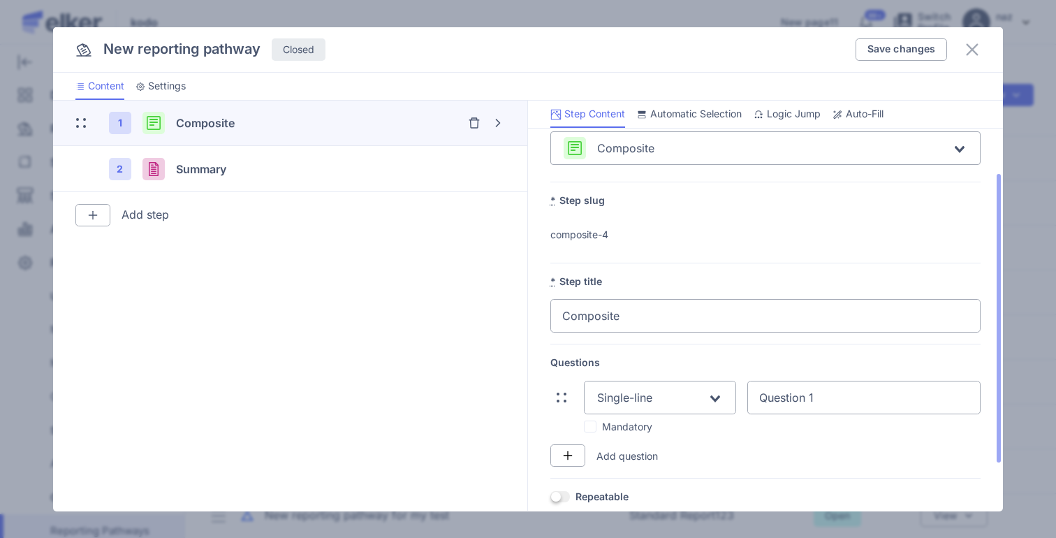
scroll to position [84, 0]
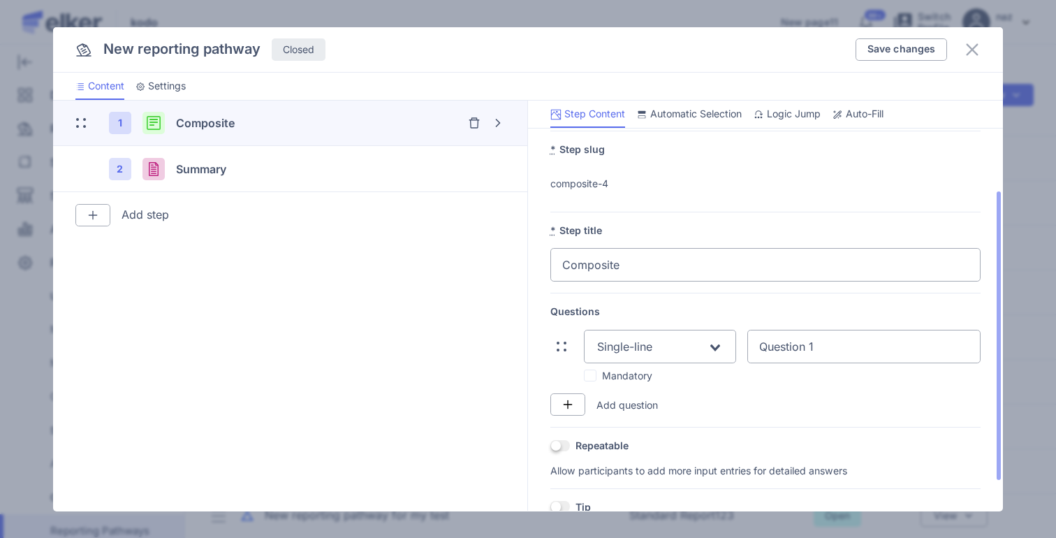
click at [850, 108] on span "Auto-Fill" at bounding box center [865, 114] width 38 height 14
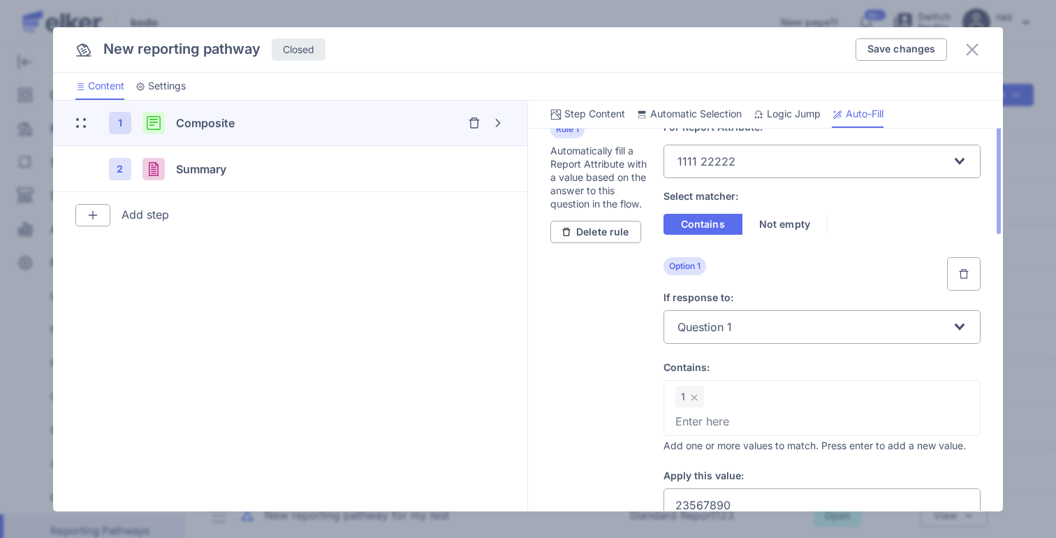
scroll to position [0, 0]
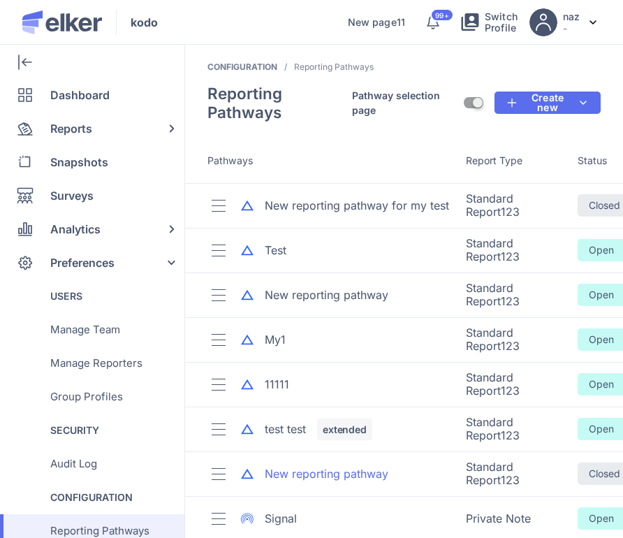
click at [346, 472] on div "New reporting pathway" at bounding box center [327, 474] width 124 height 16
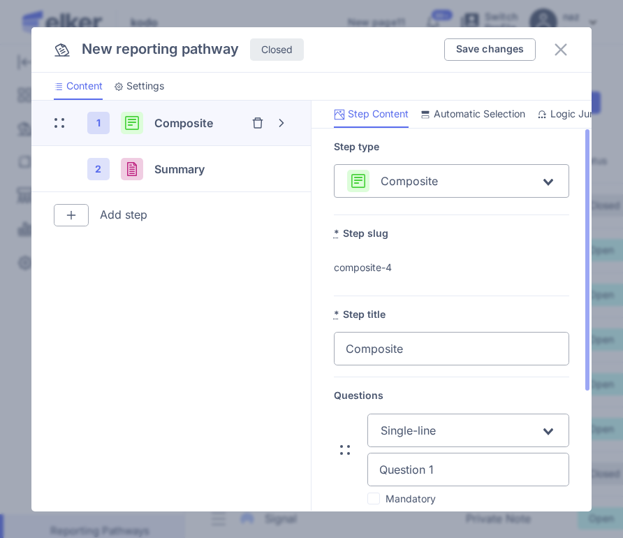
scroll to position [175, 0]
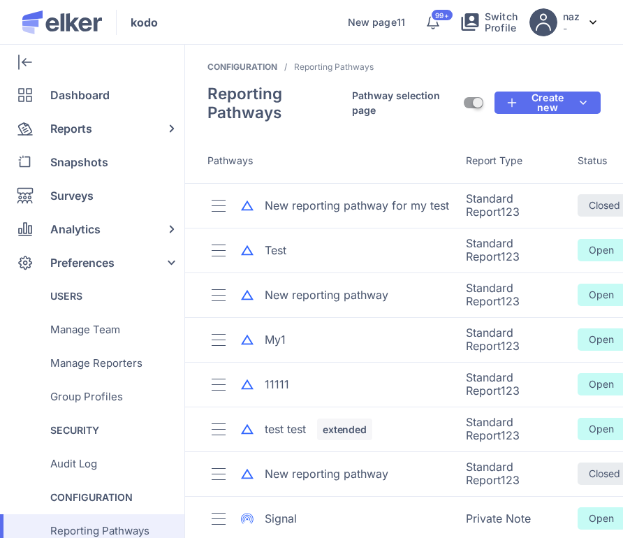
scroll to position [182, 0]
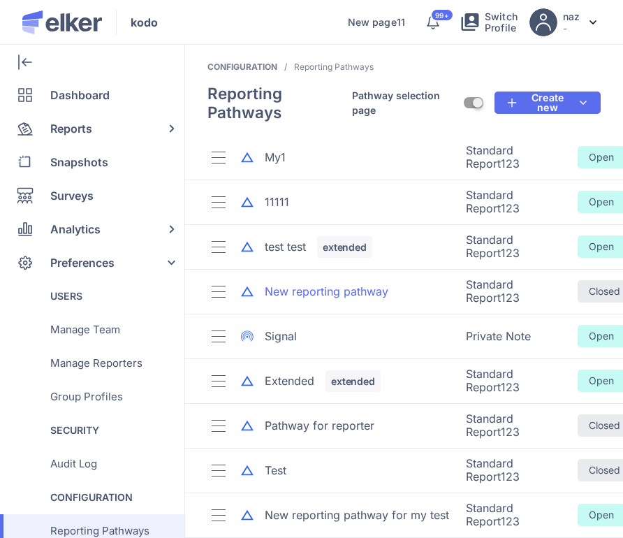
click at [348, 293] on div "New reporting pathway" at bounding box center [327, 292] width 124 height 16
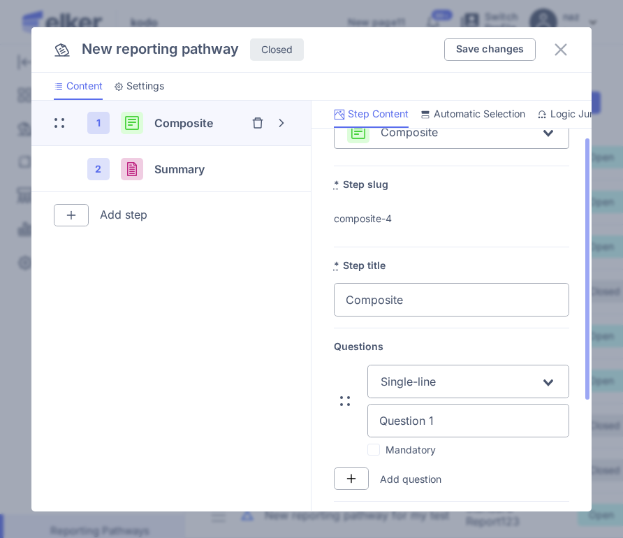
scroll to position [73, 0]
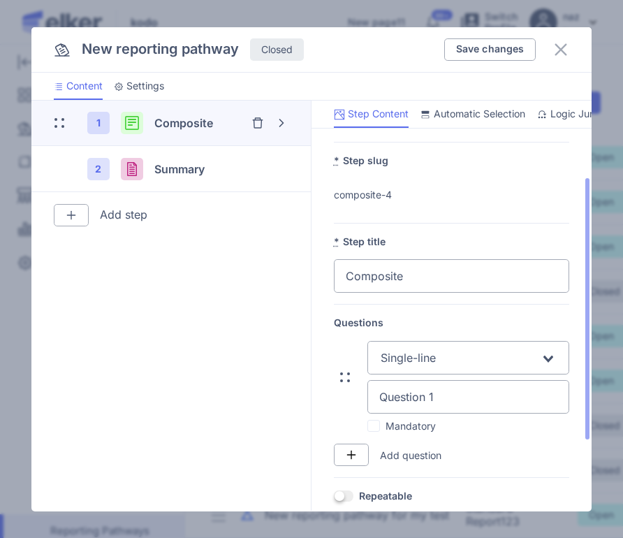
click at [564, 101] on li "Logic Jump" at bounding box center [570, 114] width 68 height 27
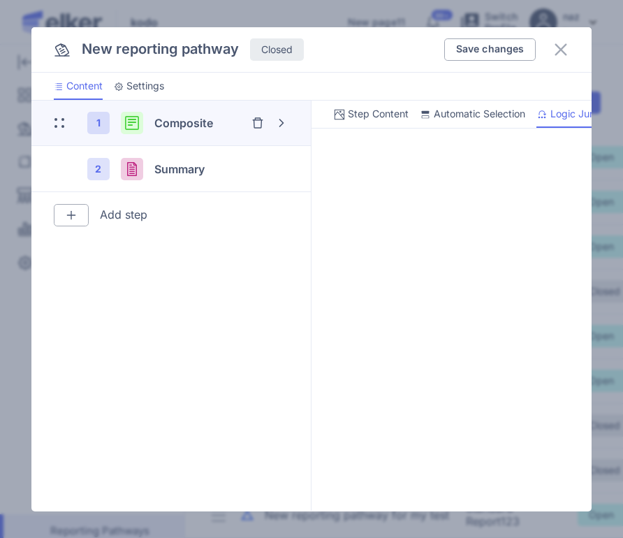
click at [564, 108] on span "Logic Jump" at bounding box center [577, 114] width 54 height 14
click at [538, 109] on span "Auto-Fill" at bounding box center [539, 114] width 38 height 14
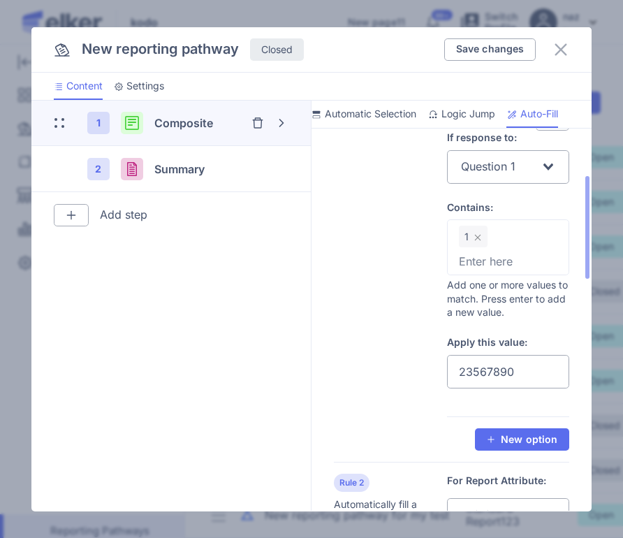
scroll to position [190, 0]
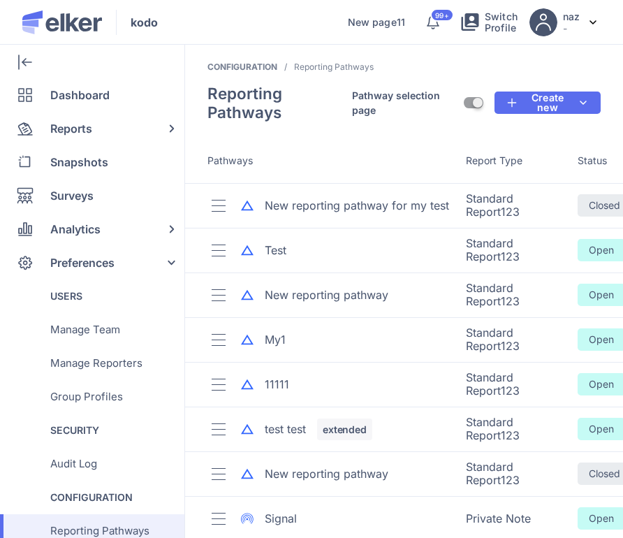
scroll to position [182, 0]
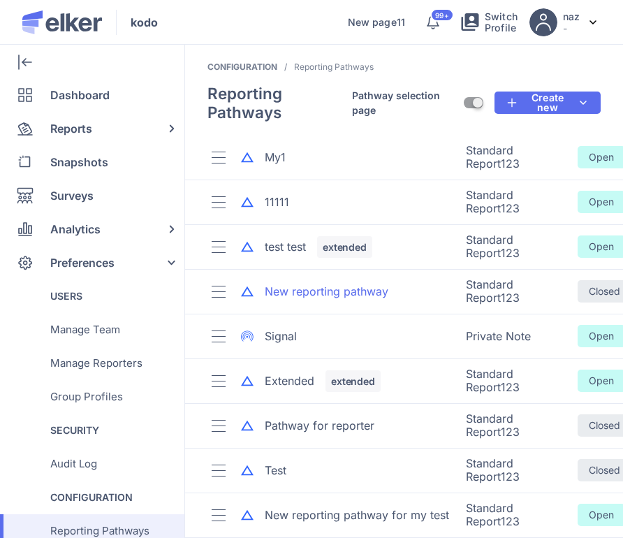
click at [348, 288] on div "New reporting pathway" at bounding box center [327, 292] width 124 height 16
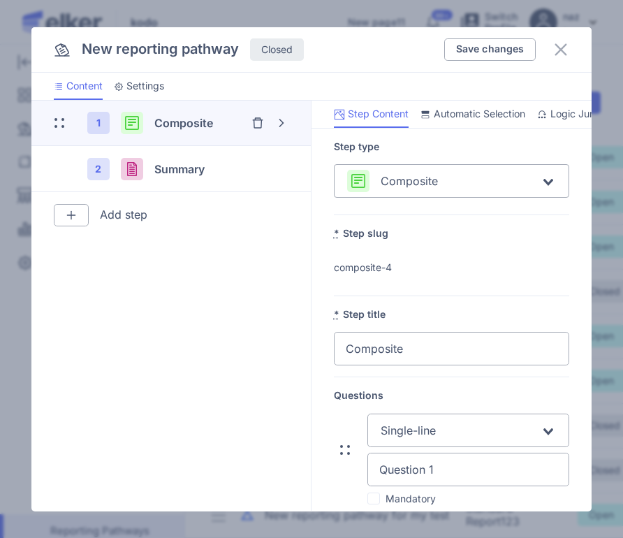
scroll to position [0, 112]
click at [529, 116] on span "Auto-Fill" at bounding box center [539, 114] width 38 height 14
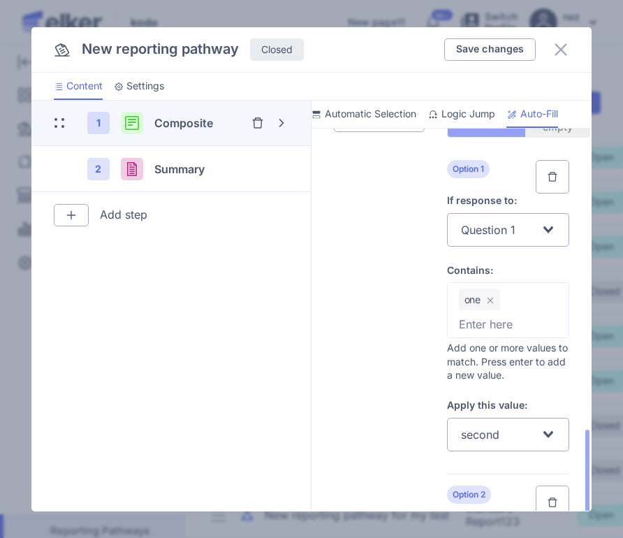
scroll to position [756, 0]
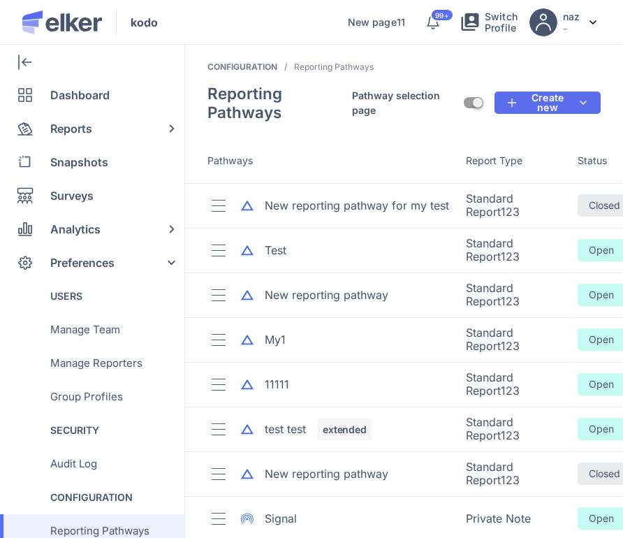
scroll to position [182, 0]
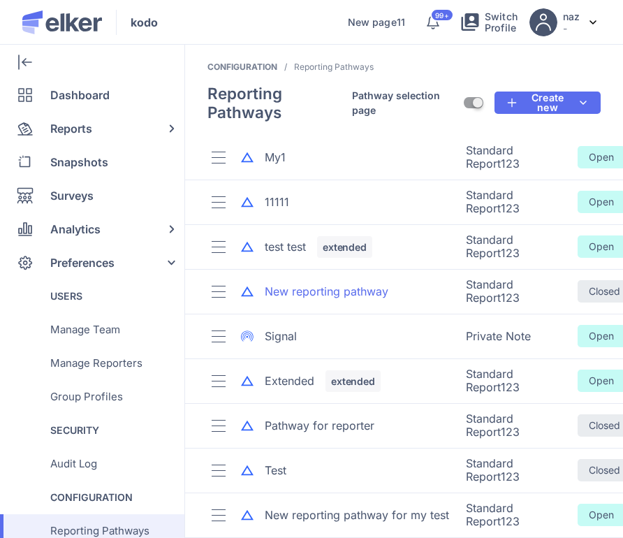
click at [346, 299] on div "New reporting pathway" at bounding box center [327, 292] width 124 height 16
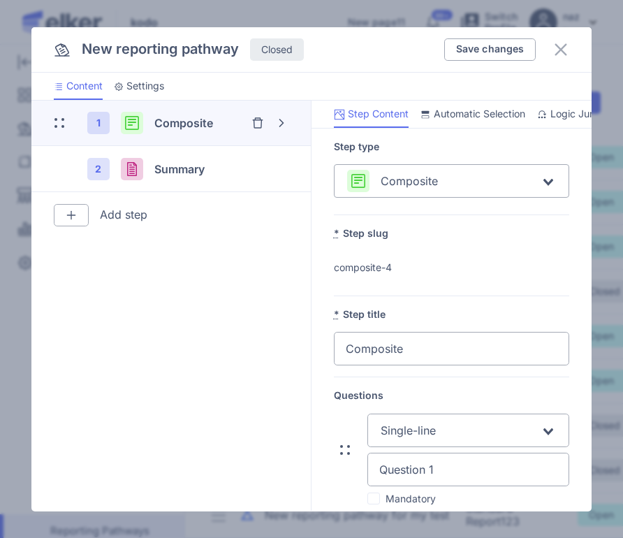
scroll to position [0, 112]
click at [538, 117] on span "Auto-Fill" at bounding box center [539, 114] width 38 height 14
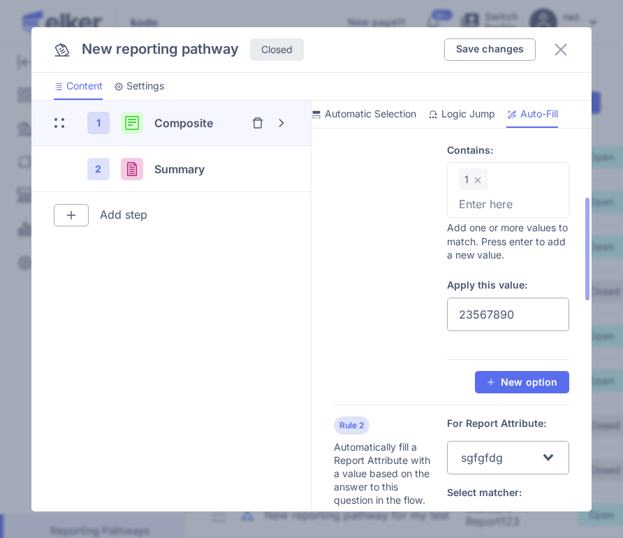
scroll to position [252, 0]
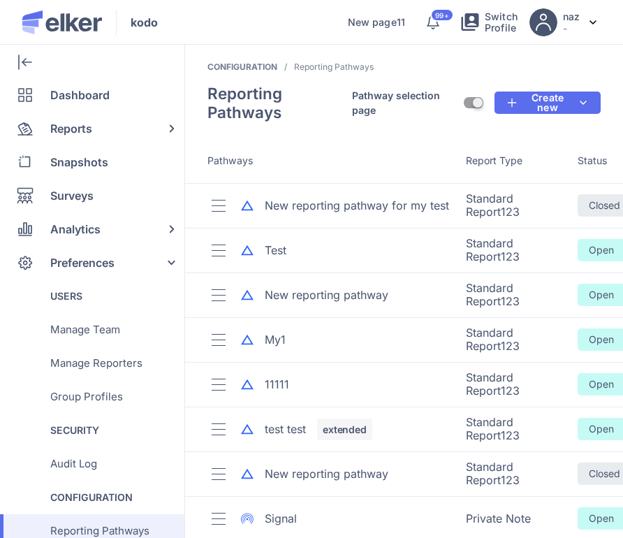
scroll to position [182, 0]
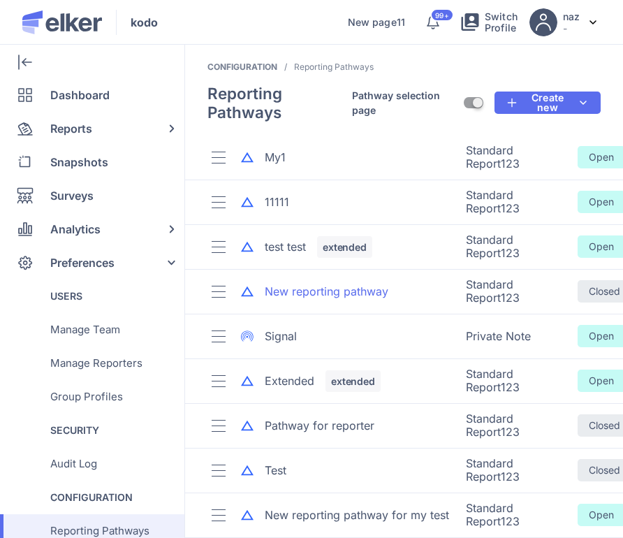
click at [362, 289] on div "New reporting pathway" at bounding box center [327, 292] width 124 height 16
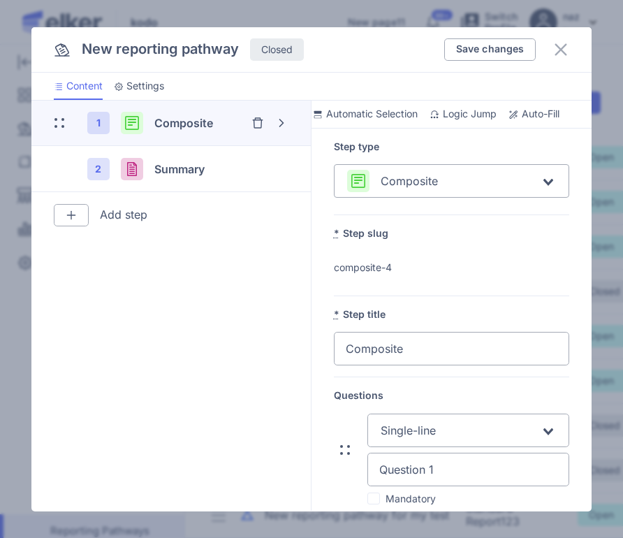
scroll to position [0, 112]
click at [557, 110] on span "Auto-Fill" at bounding box center [539, 114] width 38 height 14
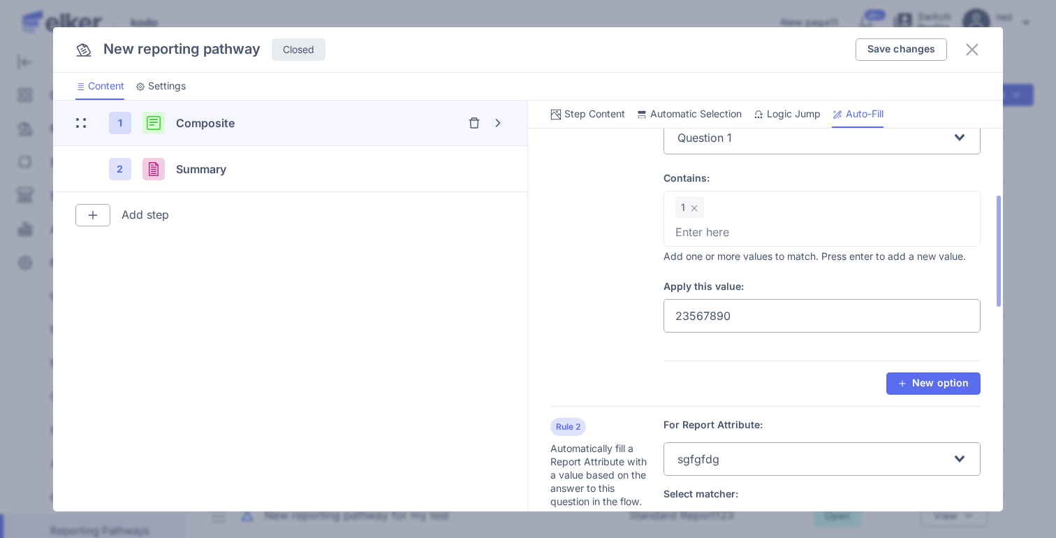
scroll to position [233, 0]
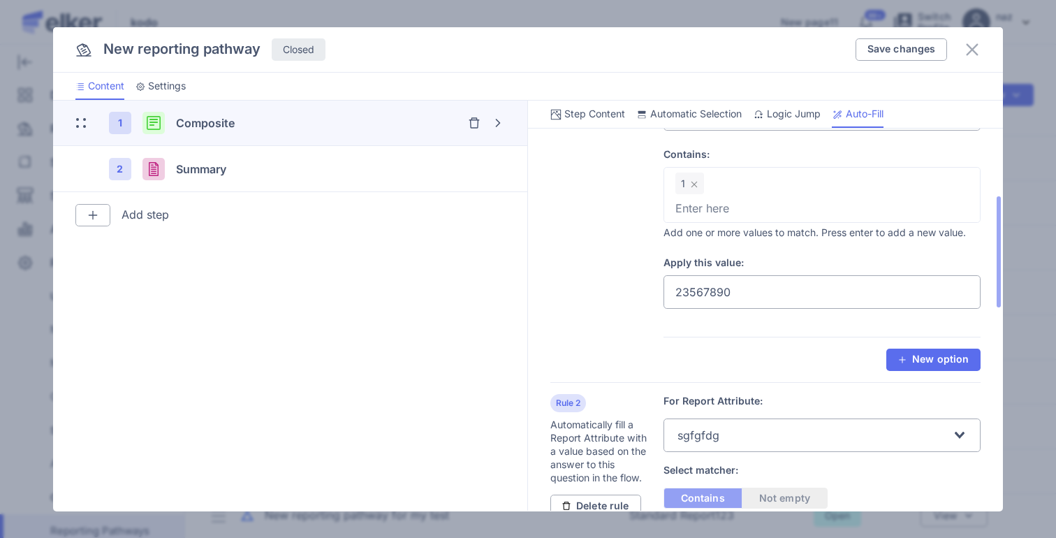
click at [622, 291] on input "23567890" at bounding box center [822, 292] width 318 height 34
type input "2"
click at [622, 45] on span "Save changes" at bounding box center [901, 49] width 68 height 10
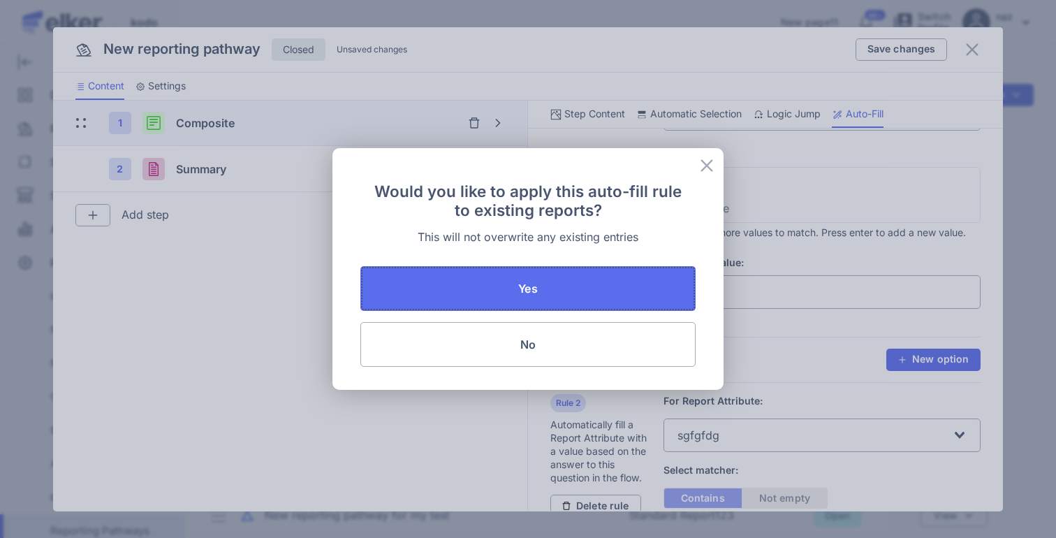
click at [513, 289] on button "Yes" at bounding box center [527, 288] width 335 height 45
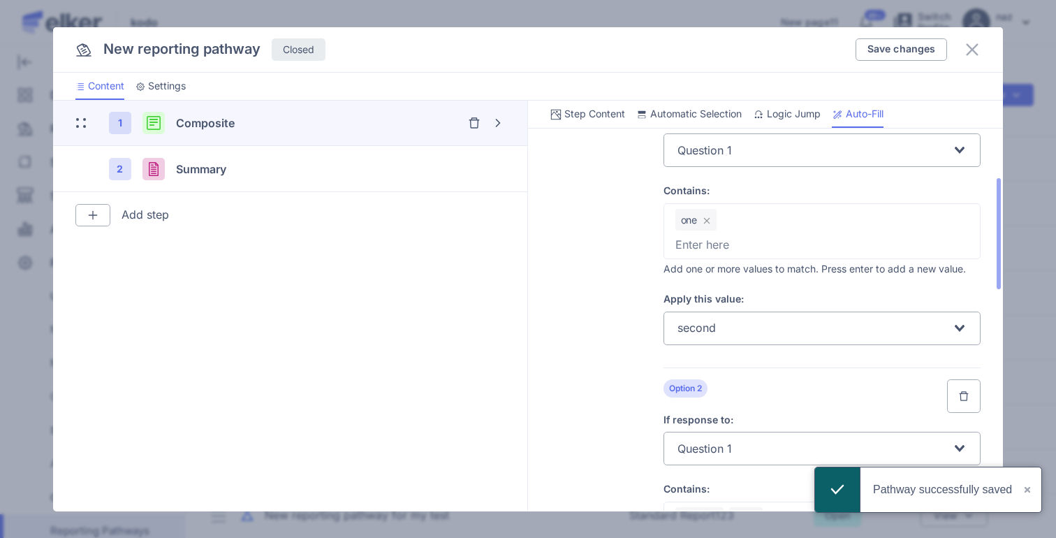
scroll to position [201, 0]
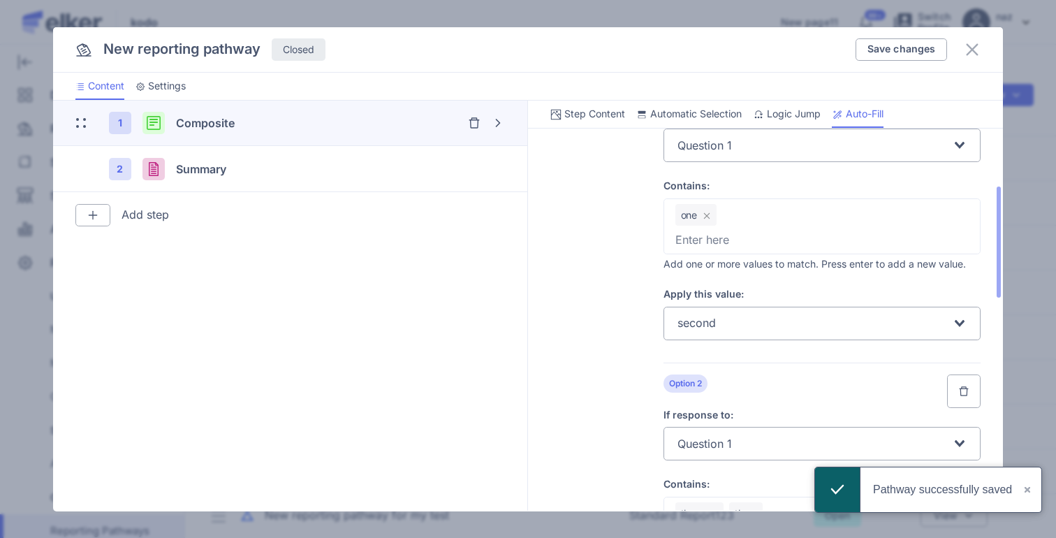
click at [622, 318] on input "Search for option" at bounding box center [835, 323] width 233 height 27
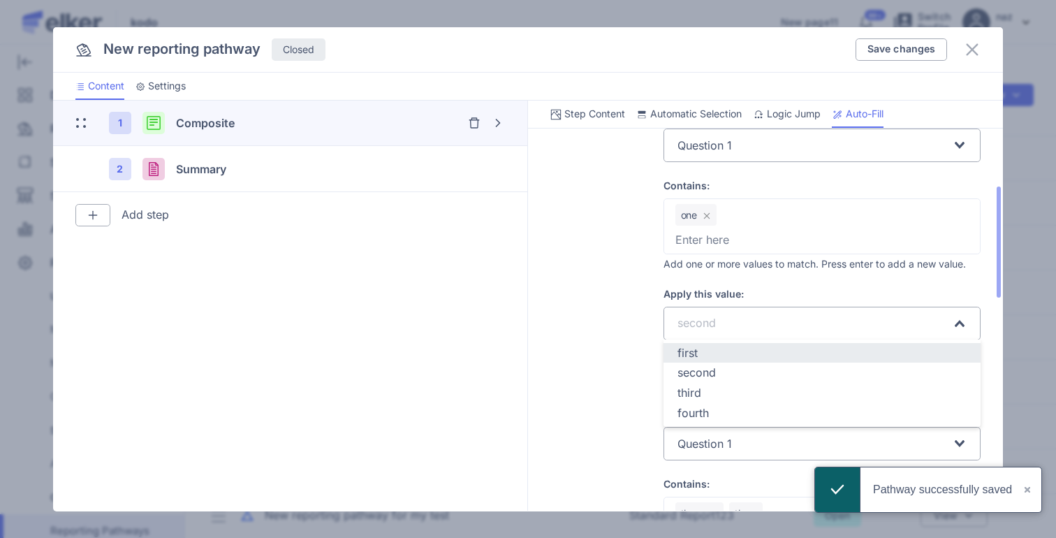
click at [622, 353] on div "first" at bounding box center [822, 353] width 290 height 16
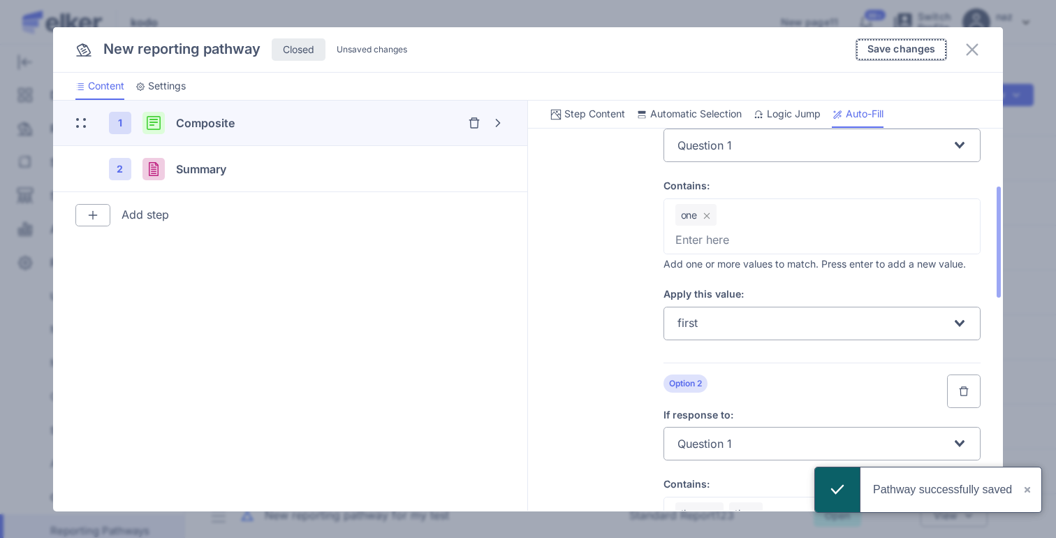
click at [622, 38] on button "Save changes" at bounding box center [901, 49] width 92 height 22
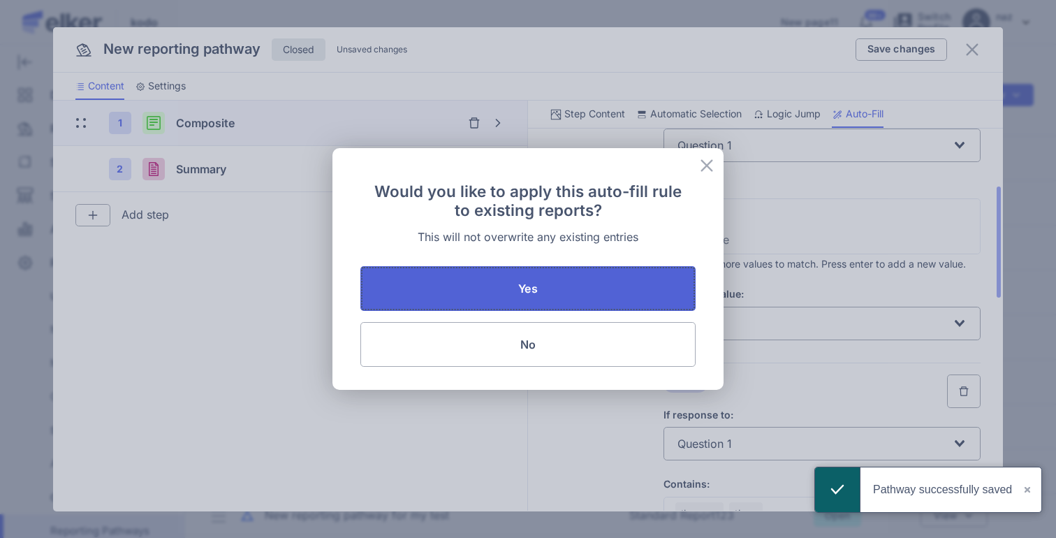
click at [538, 291] on button "Yes" at bounding box center [527, 288] width 335 height 45
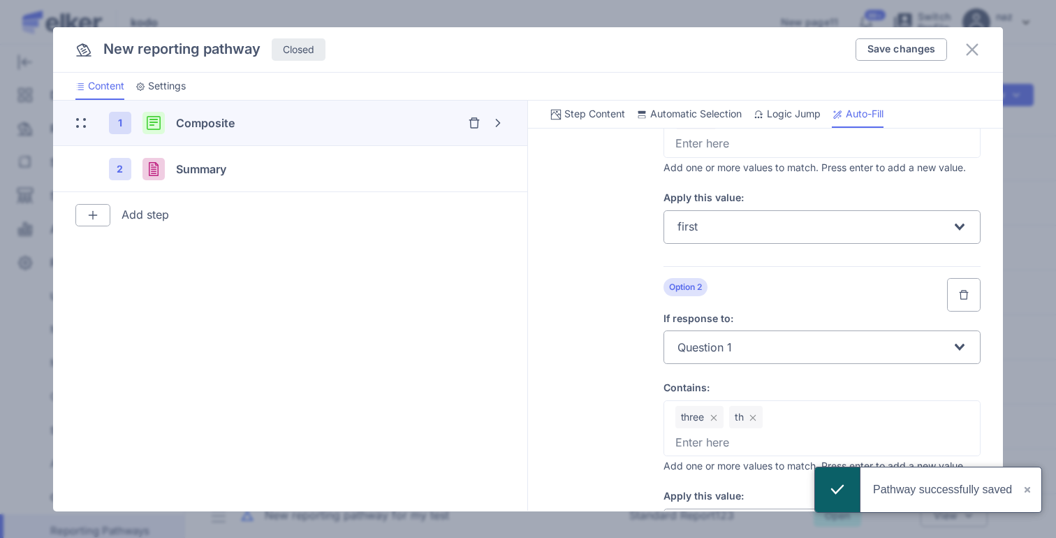
scroll to position [311, 0]
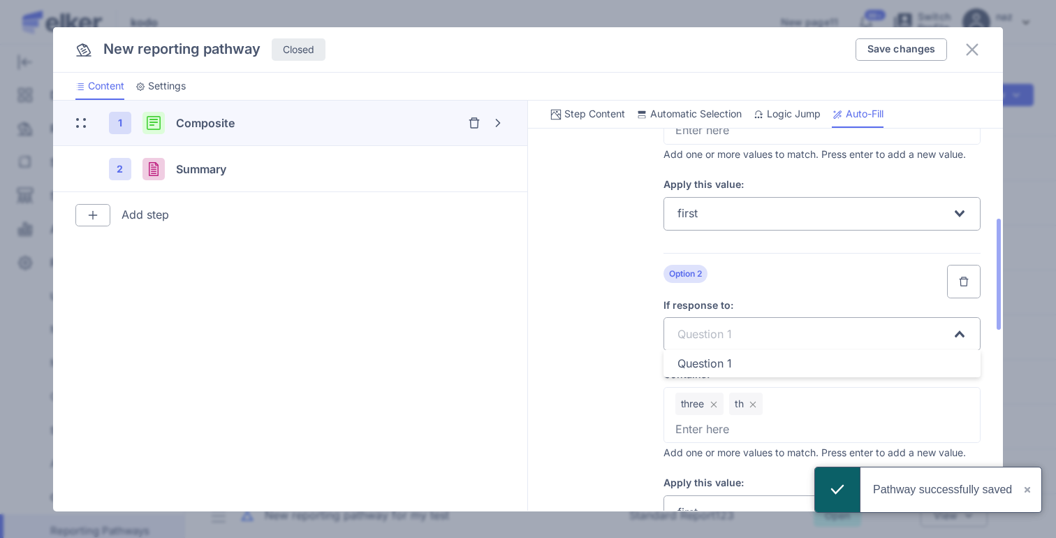
click at [622, 331] on span "Question 1" at bounding box center [704, 334] width 54 height 14
click at [622, 371] on div "Question 1" at bounding box center [822, 363] width 290 height 16
click at [622, 41] on button "Save changes" at bounding box center [901, 49] width 92 height 22
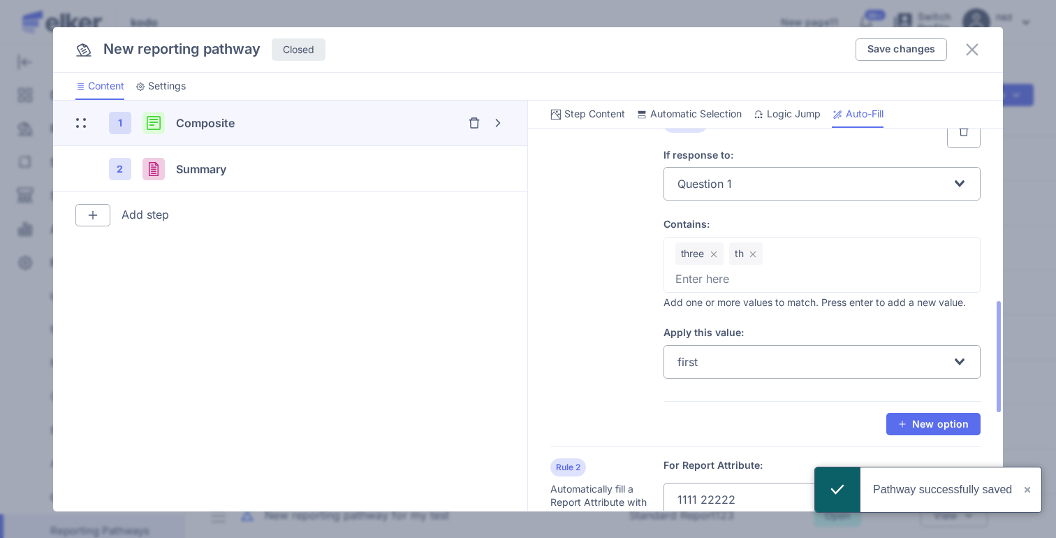
scroll to position [491, 0]
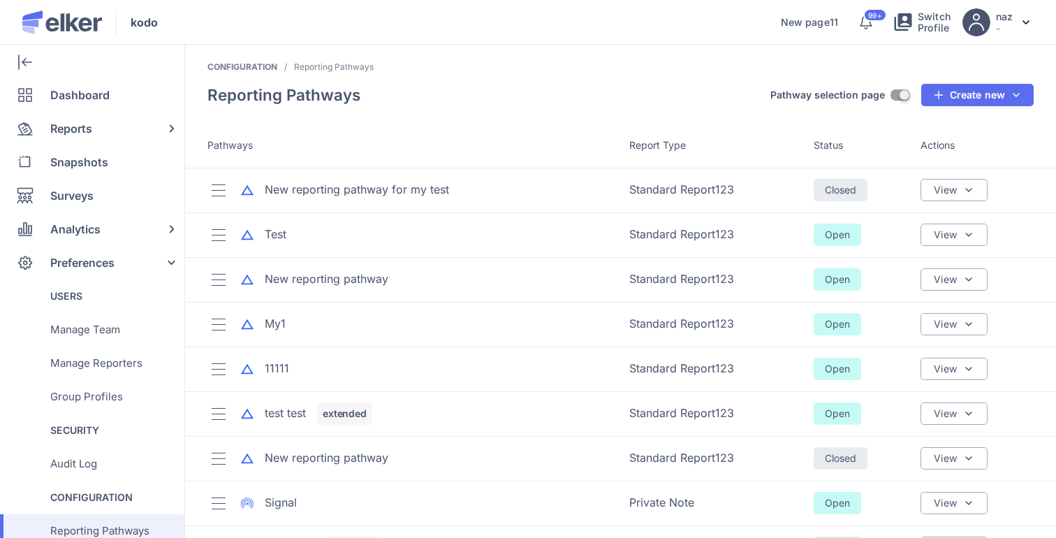
scroll to position [166, 0]
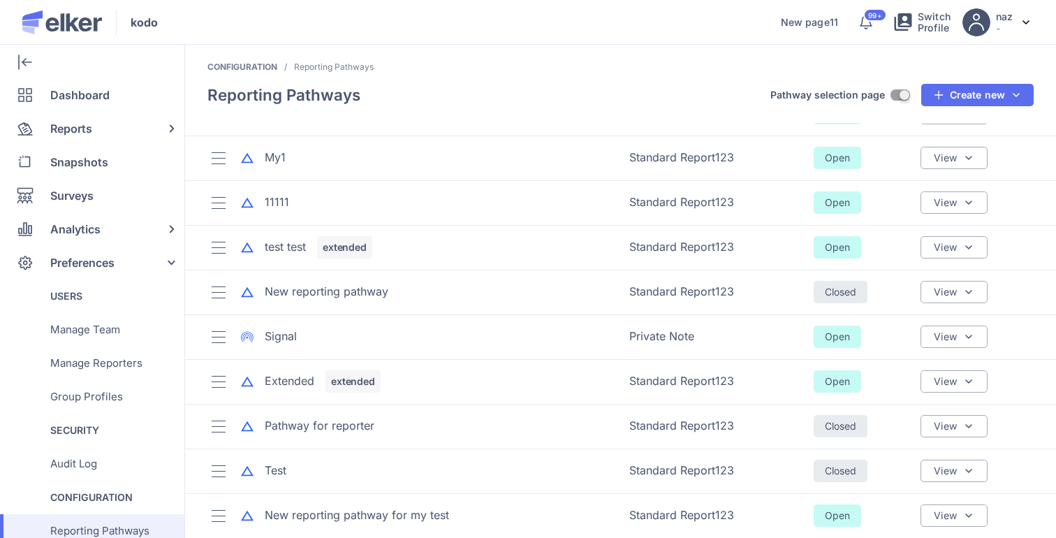
click at [302, 301] on div "New reporting pathway" at bounding box center [409, 292] width 405 height 22
click at [312, 284] on div "New reporting pathway" at bounding box center [327, 292] width 124 height 16
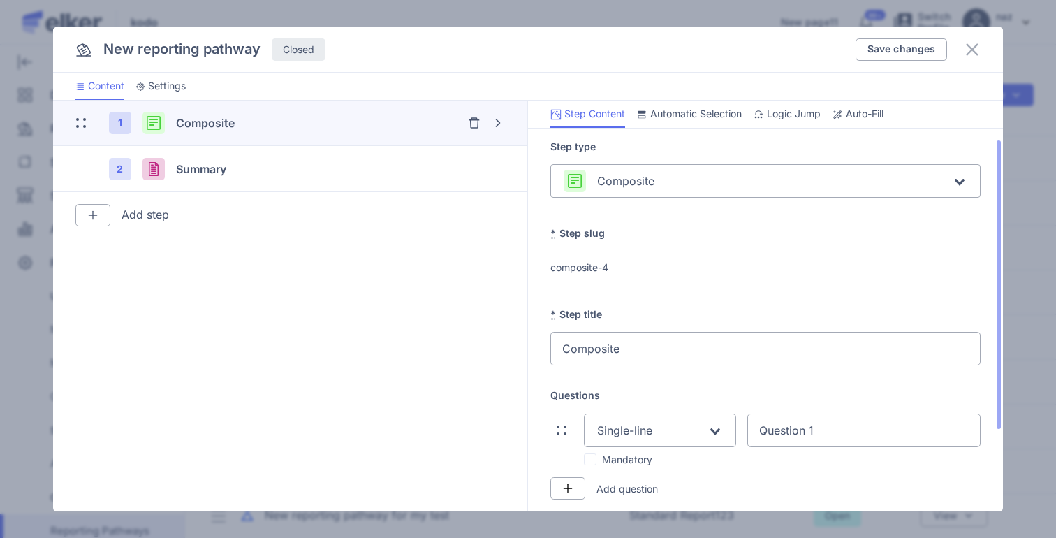
scroll to position [123, 0]
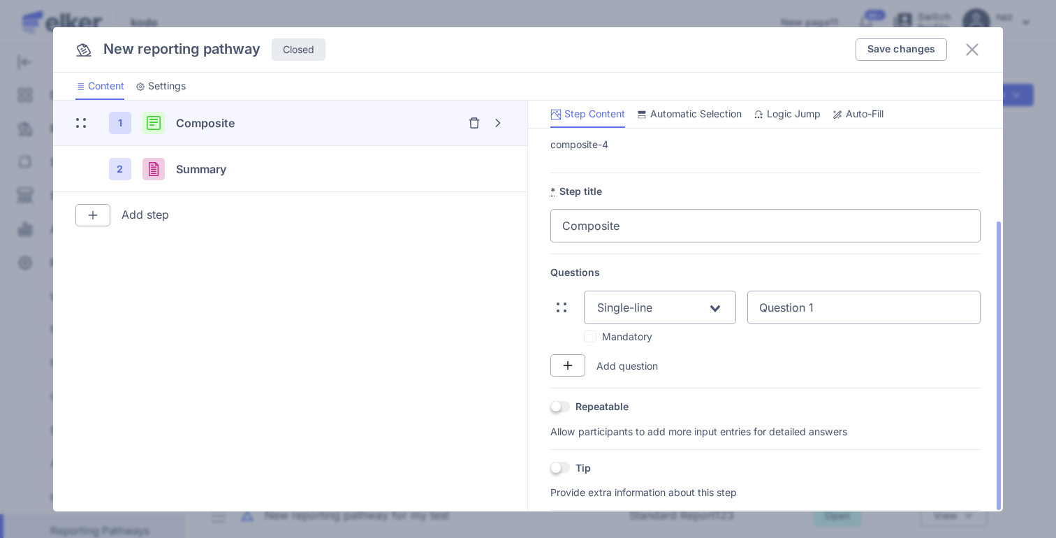
click at [883, 109] on span "Auto-Fill" at bounding box center [865, 114] width 38 height 14
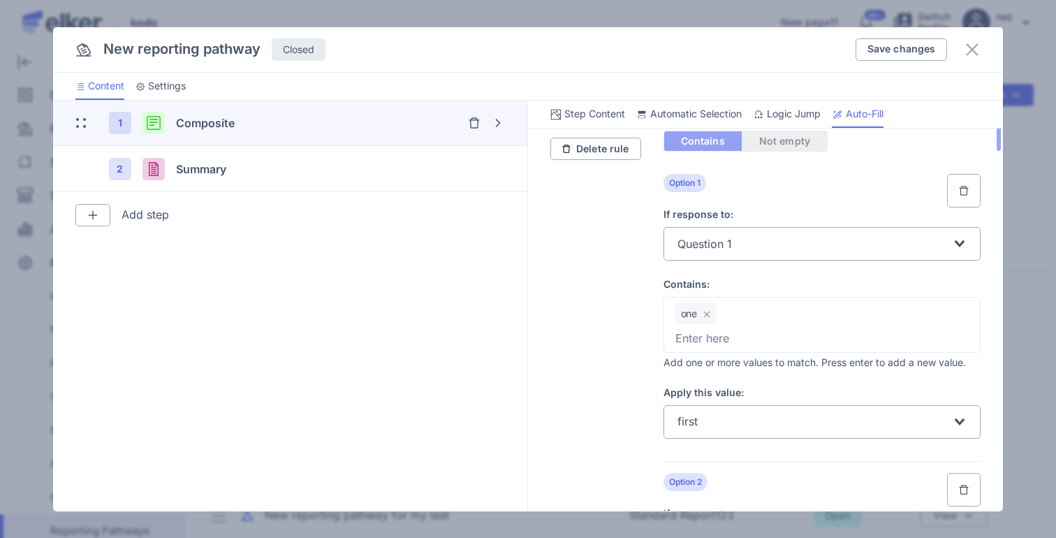
scroll to position [368, 0]
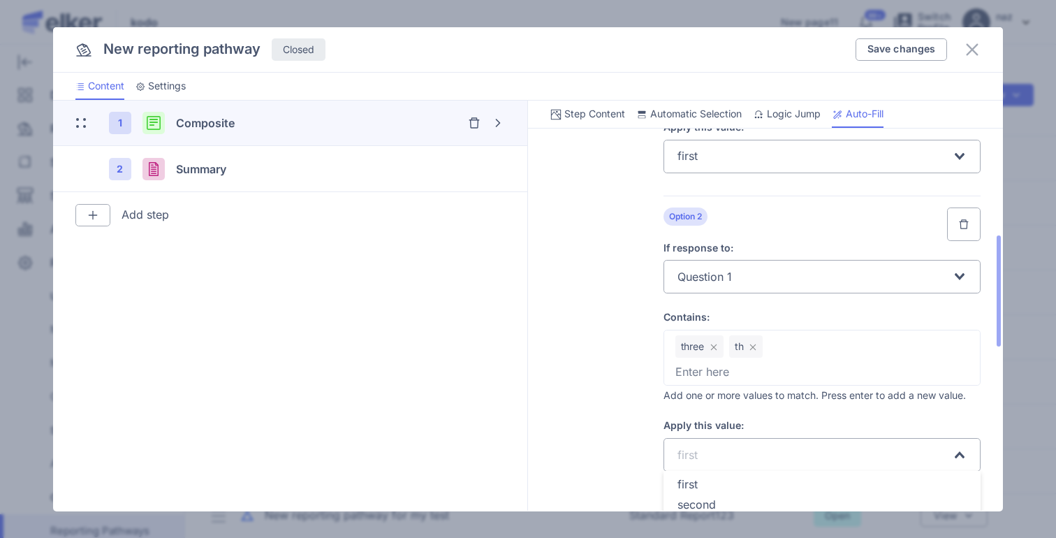
click at [708, 444] on input "Search for option" at bounding box center [826, 454] width 251 height 27
click at [708, 499] on span "second" at bounding box center [696, 504] width 38 height 14
click at [879, 45] on span "Save changes" at bounding box center [901, 49] width 68 height 10
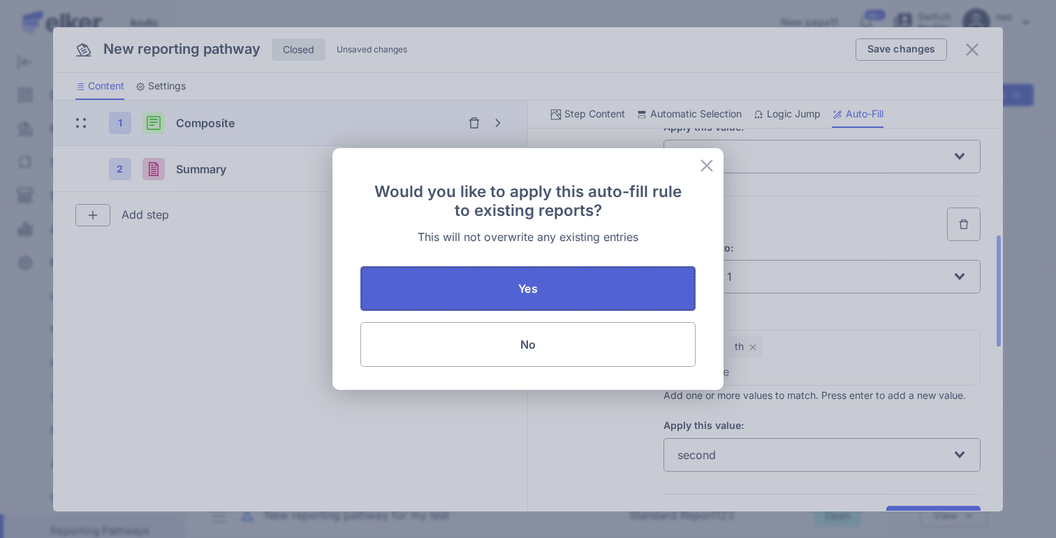
click at [550, 288] on button "Yes" at bounding box center [527, 288] width 335 height 45
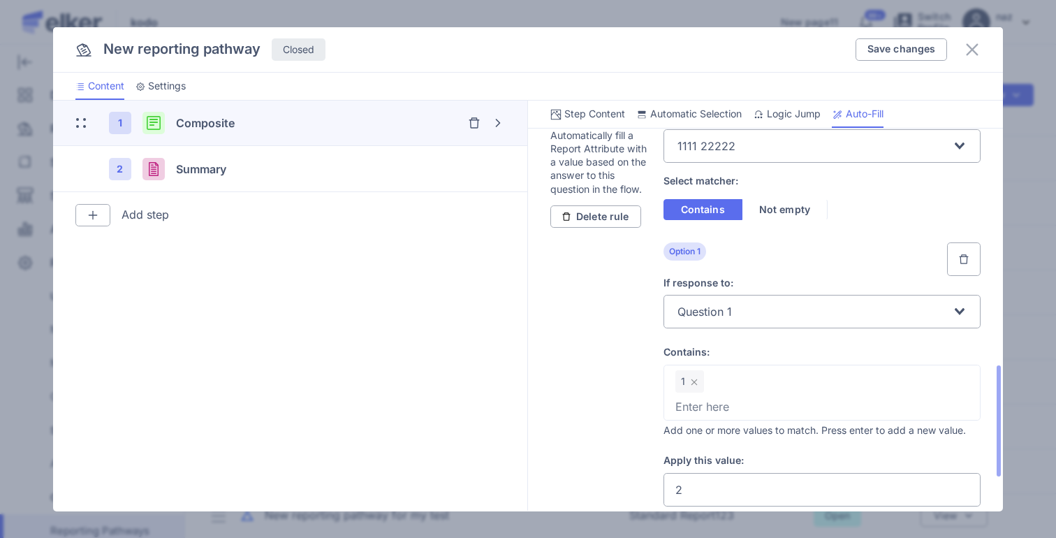
scroll to position [930, 0]
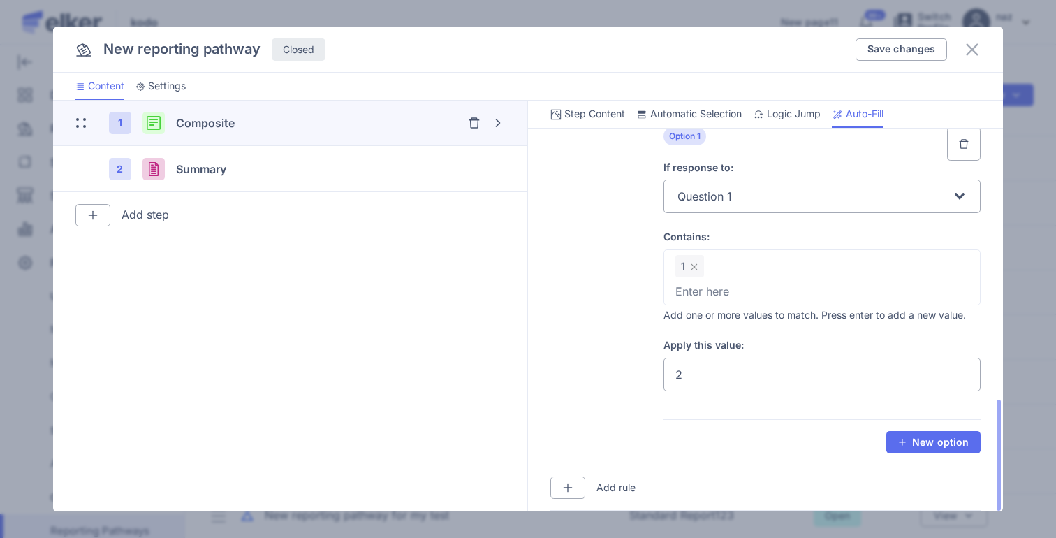
click at [719, 382] on input "2" at bounding box center [822, 375] width 318 height 34
type input "200"
click at [905, 54] on span "Save changes" at bounding box center [901, 49] width 68 height 10
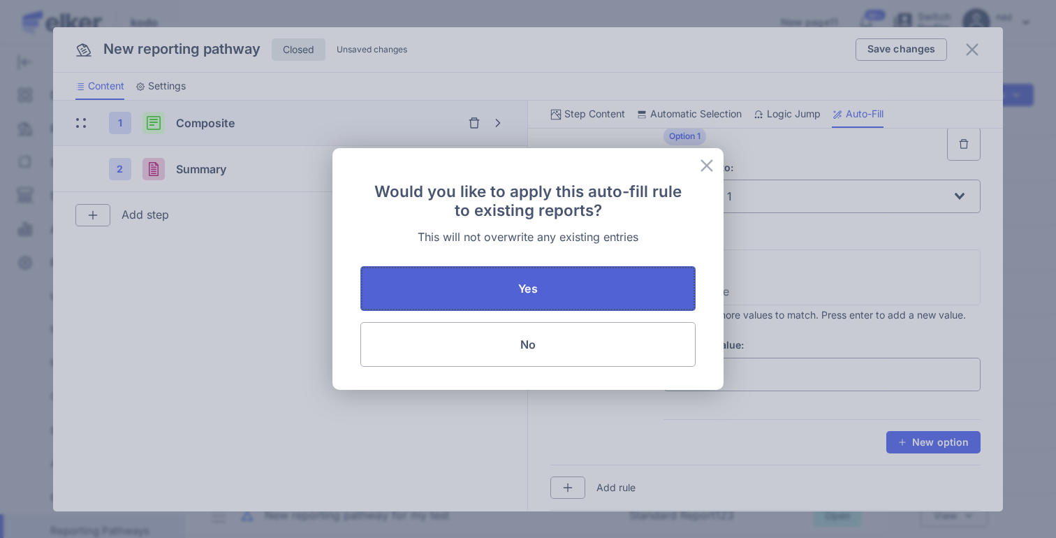
click at [541, 282] on button "Yes" at bounding box center [527, 288] width 335 height 45
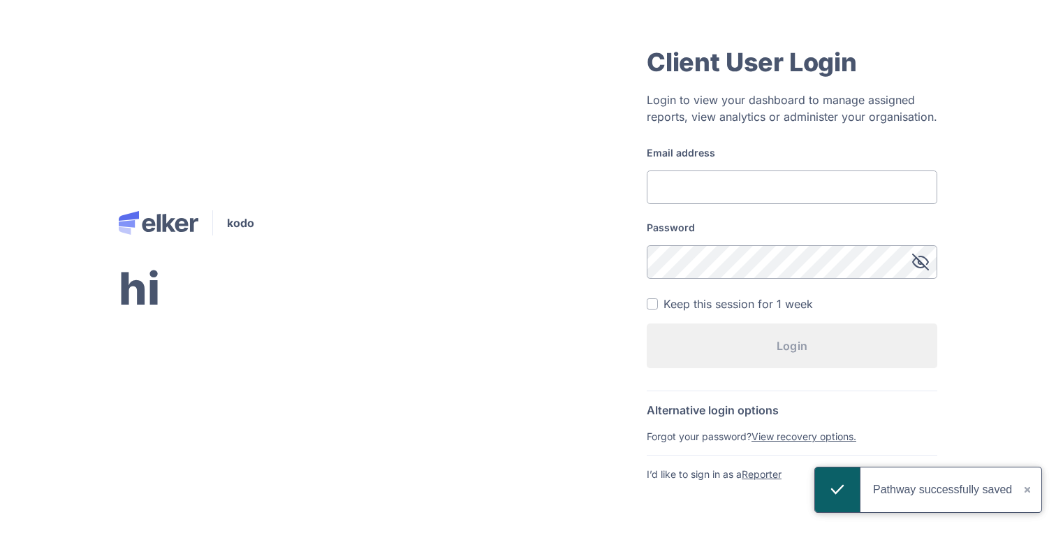
click at [703, 180] on input "Email address" at bounding box center [792, 187] width 291 height 34
type input "[EMAIL_ADDRESS][DOMAIN_NAME]"
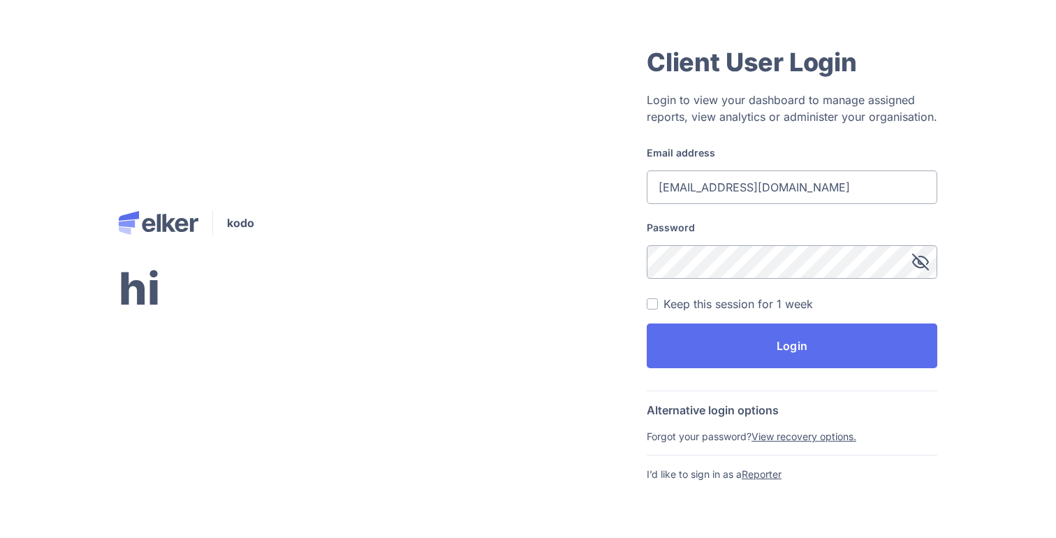
click at [647, 323] on button "Login" at bounding box center [792, 345] width 291 height 45
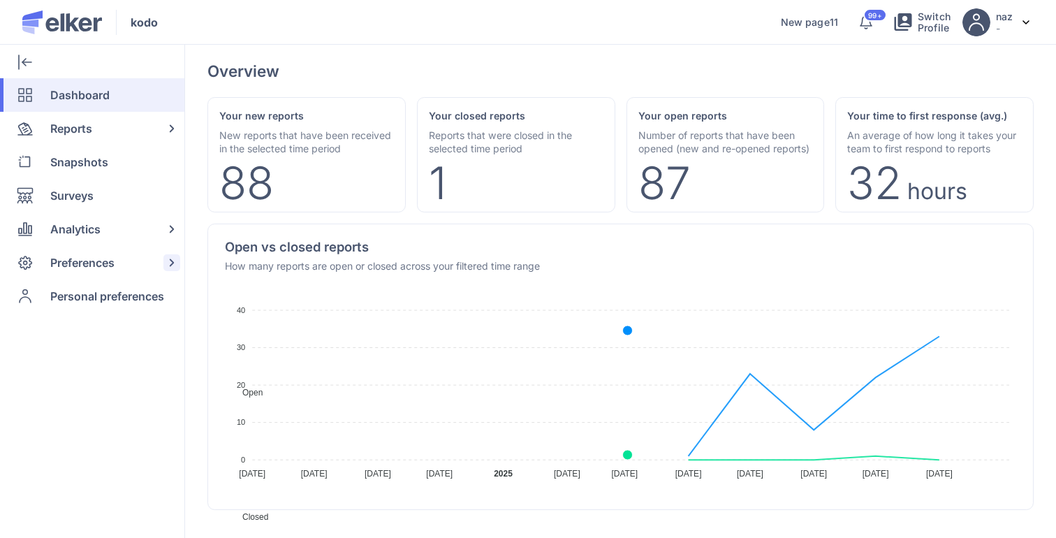
click at [57, 248] on span "Preferences" at bounding box center [82, 263] width 64 height 34
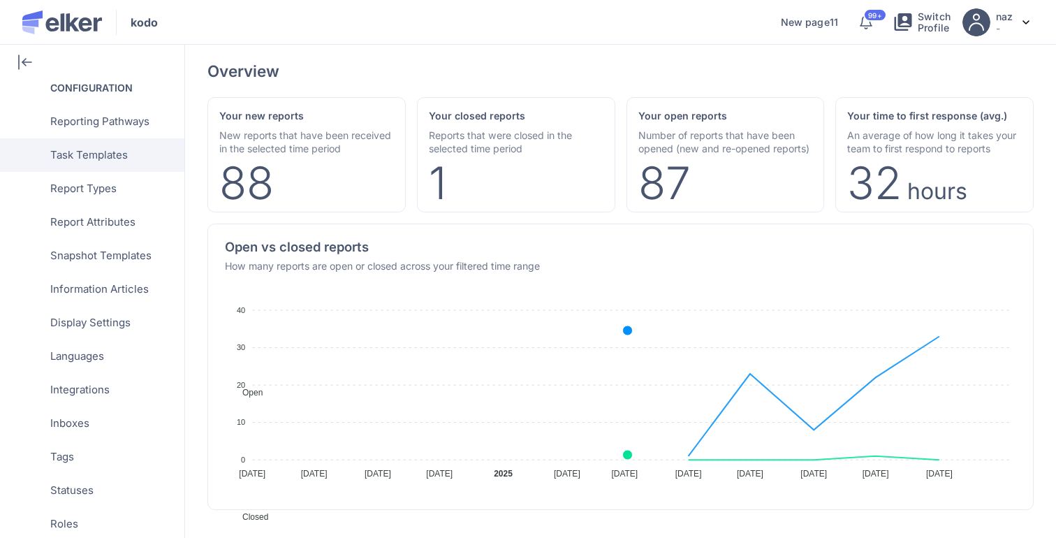
scroll to position [394, 0]
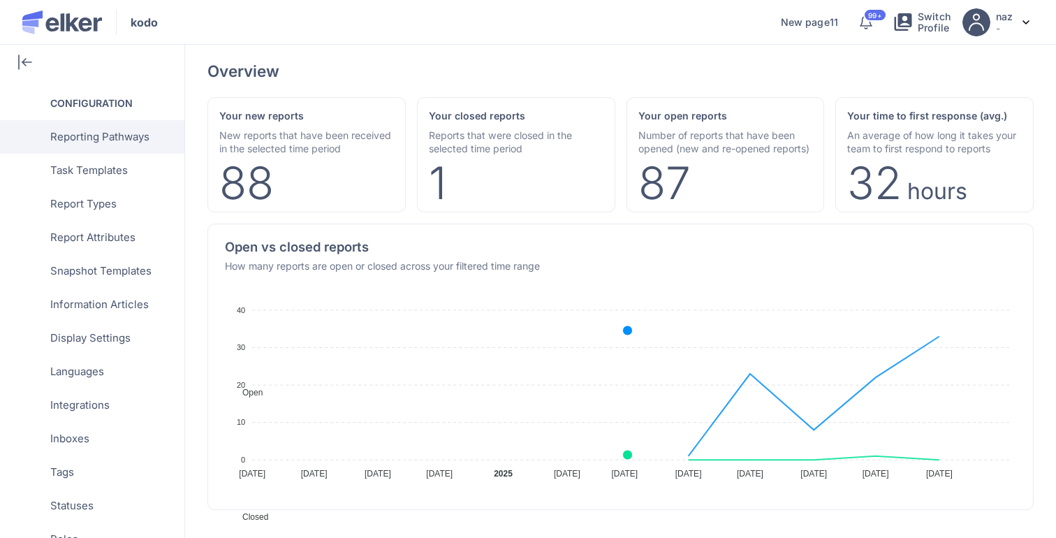
click at [129, 136] on span "Reporting Pathways" at bounding box center [99, 137] width 99 height 34
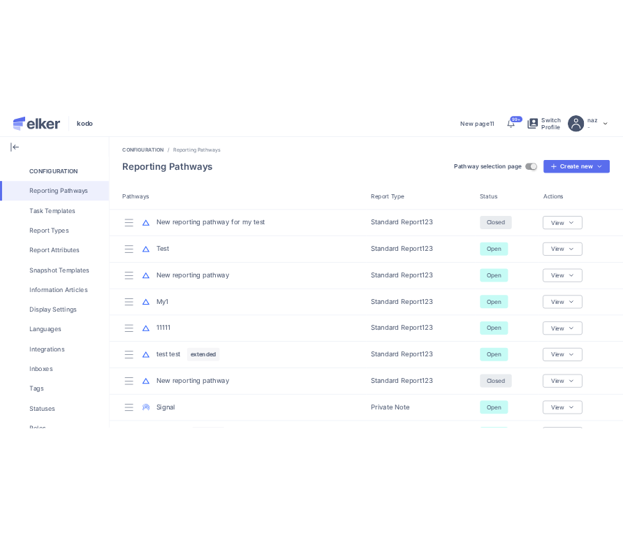
scroll to position [166, 0]
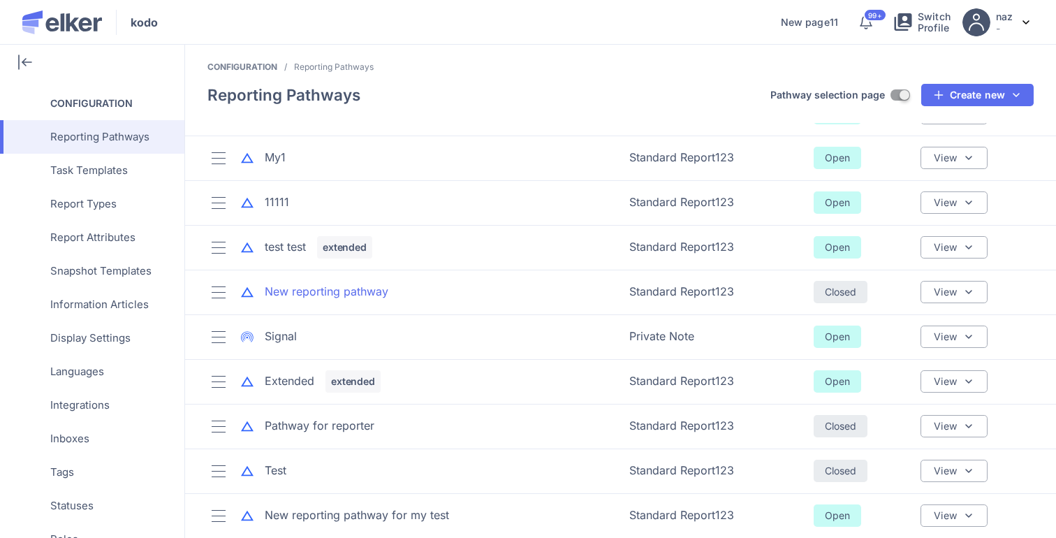
click at [350, 292] on div "New reporting pathway" at bounding box center [327, 292] width 124 height 16
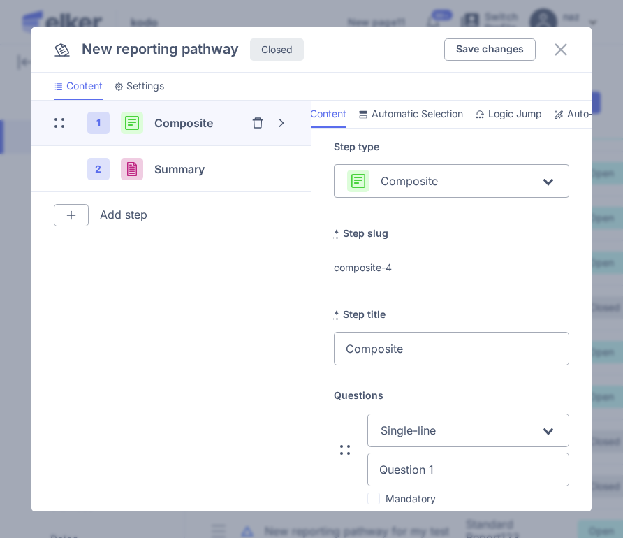
scroll to position [0, 112]
click at [520, 107] on span "Auto-Fill" at bounding box center [539, 114] width 38 height 14
